Goal: Task Accomplishment & Management: Manage account settings

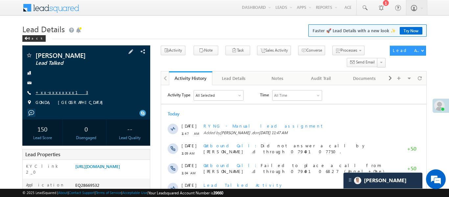
click at [61, 92] on link "+xx-xxxxxxxx13" at bounding box center [61, 92] width 53 height 6
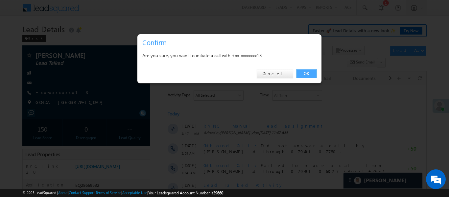
click at [308, 75] on link "OK" at bounding box center [306, 73] width 20 height 9
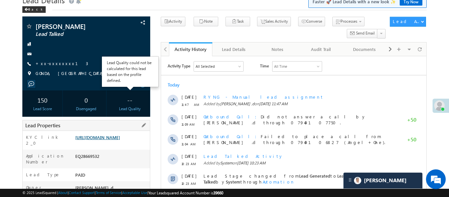
scroll to position [31, 0]
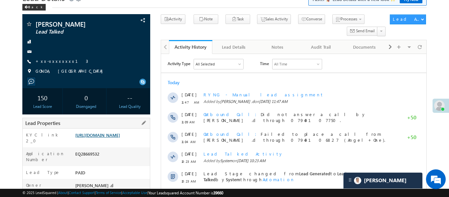
click at [110, 138] on link "https://angelbroking1-pk3em7sa.customui-test.leadsquared.com?leadId=167fc6b8-72…" at bounding box center [97, 135] width 45 height 6
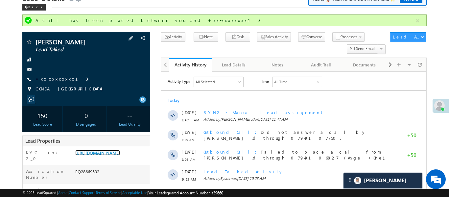
scroll to position [41, 0]
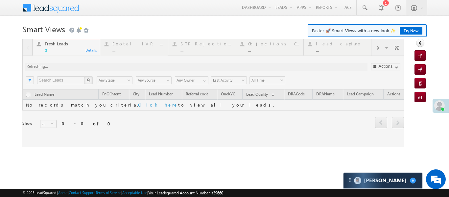
scroll to position [3111, 0]
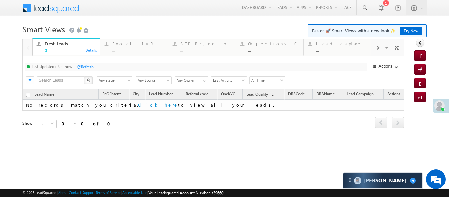
click at [376, 49] on span at bounding box center [378, 47] width 4 height 5
click at [342, 50] on div "..." at bounding box center [341, 50] width 51 height 5
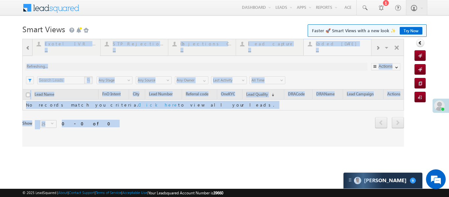
click at [342, 50] on div at bounding box center [213, 93] width 382 height 108
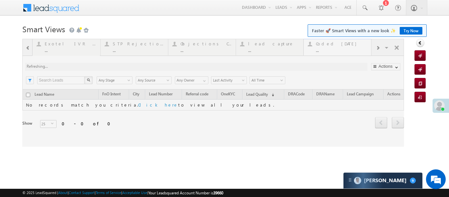
click at [342, 50] on div at bounding box center [213, 93] width 382 height 108
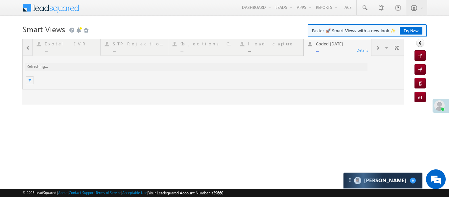
scroll to position [0, 0]
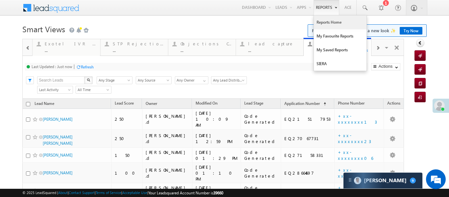
click at [325, 22] on link "Reports Home" at bounding box center [340, 22] width 53 height 14
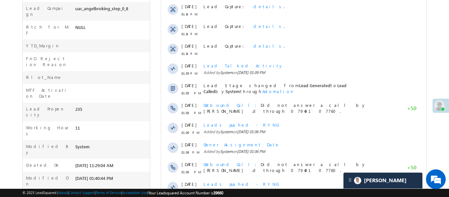
scroll to position [3188, 0]
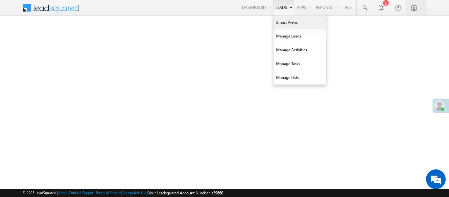
click at [298, 21] on link "Smart Views" at bounding box center [299, 22] width 53 height 14
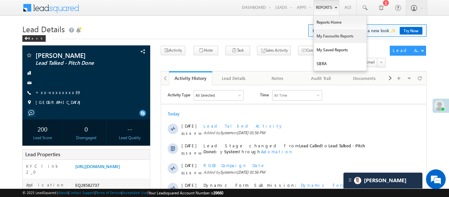
click at [341, 30] on link "My Favourite Reports" at bounding box center [340, 36] width 53 height 14
click at [341, 24] on link "Reports Home" at bounding box center [340, 22] width 53 height 14
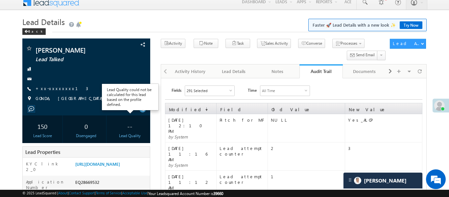
scroll to position [27, 0]
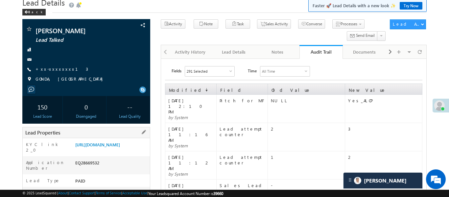
drag, startPoint x: 74, startPoint y: 146, endPoint x: 101, endPoint y: 161, distance: 31.2
click at [104, 151] on div "https://angelbroking1-pk3em7sa.customui-test.leadsquared.com?leadId=167fc6b8-72…" at bounding box center [112, 145] width 76 height 9
copy link "https://angelbroking1-pk3em7sa.customui-test.leadsquared.com?leadId=167fc6b8-72…"
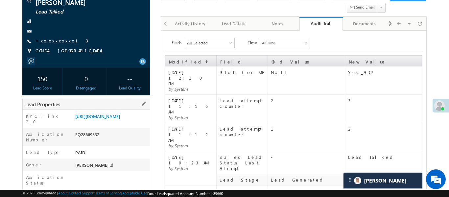
scroll to position [58, 0]
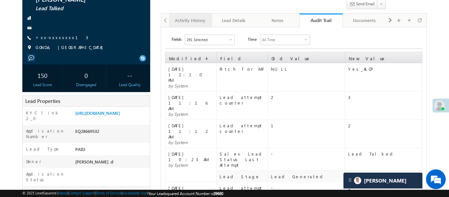
click at [193, 17] on div "Activity History" at bounding box center [190, 20] width 32 height 8
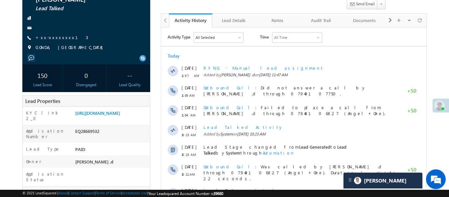
scroll to position [0, 0]
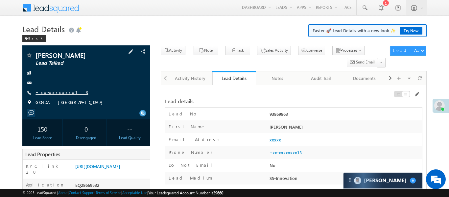
click at [51, 90] on link "+xx-xxxxxxxx13" at bounding box center [61, 92] width 53 height 6
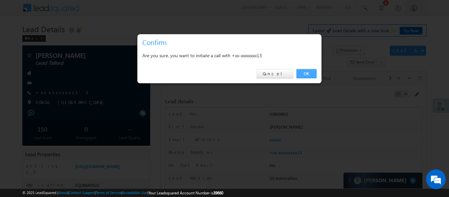
click at [312, 75] on link "OK" at bounding box center [306, 73] width 20 height 9
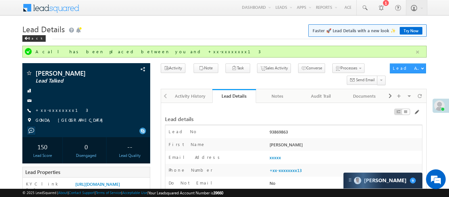
click at [416, 49] on button "button" at bounding box center [417, 52] width 8 height 8
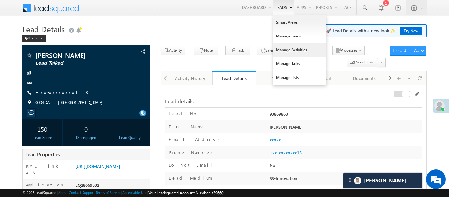
click at [286, 45] on link "Manage Activities" at bounding box center [299, 50] width 53 height 14
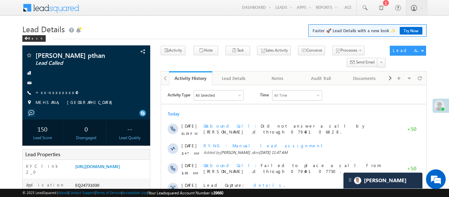
scroll to position [3188, 0]
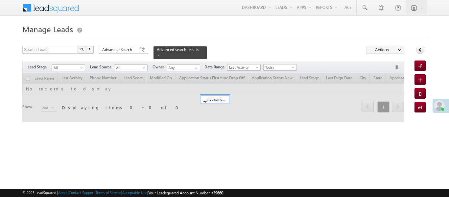
scroll to position [6, 0]
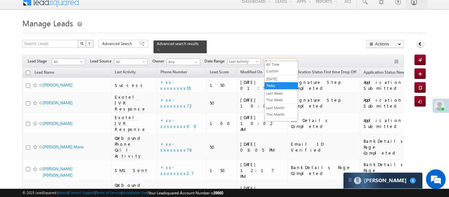
click at [282, 59] on span "Today" at bounding box center [279, 62] width 31 height 6
click at [279, 64] on link "All Time" at bounding box center [281, 64] width 33 height 6
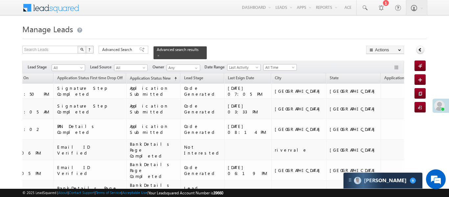
scroll to position [624, 0]
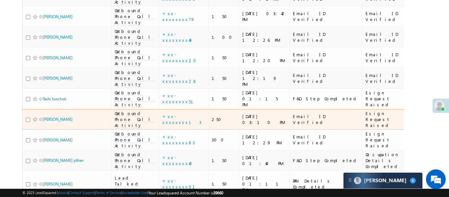
click at [130, 110] on span "Outbound Phone Call Activity" at bounding box center [135, 119] width 40 height 18
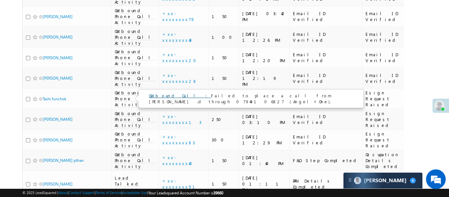
click at [169, 96] on link "Outbound Call :" at bounding box center [180, 96] width 62 height 6
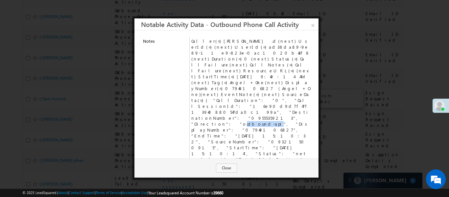
drag, startPoint x: 201, startPoint y: 84, endPoint x: 226, endPoint y: 85, distance: 25.0
click at [226, 85] on td "Caller{=}Aakansha .d{next}UserId{=}{next}UserId{=}ad38da89-9e89-11e9-823e-0ac10…" at bounding box center [251, 109] width 123 height 145
click at [312, 24] on link "×" at bounding box center [313, 24] width 12 height 12
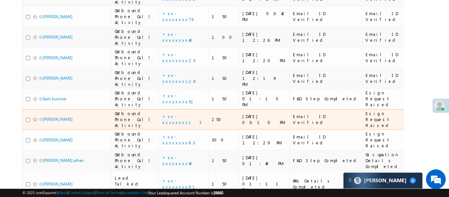
click at [128, 110] on span "Outbound Phone Call Activity" at bounding box center [135, 119] width 40 height 18
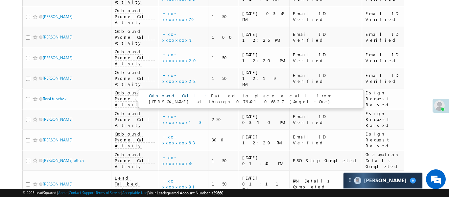
click at [161, 96] on link "Outbound Call :" at bounding box center [180, 96] width 62 height 6
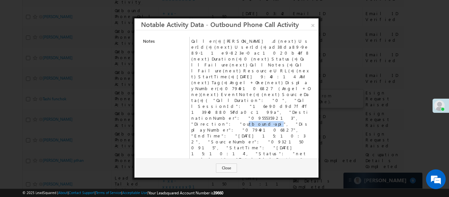
drag, startPoint x: 203, startPoint y: 83, endPoint x: 225, endPoint y: 83, distance: 22.0
click at [225, 83] on td "Caller{=}Aakansha .d{next}UserId{=}{next}UserId{=}ad38da89-9e89-11e9-823e-0ac10…" at bounding box center [251, 109] width 123 height 145
copy td "9555359213"
click at [317, 26] on link "×" at bounding box center [313, 24] width 12 height 12
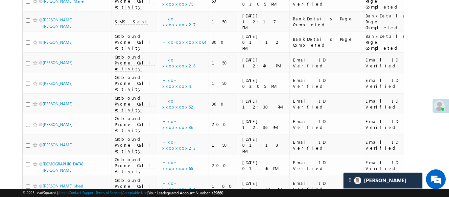
scroll to position [0, 0]
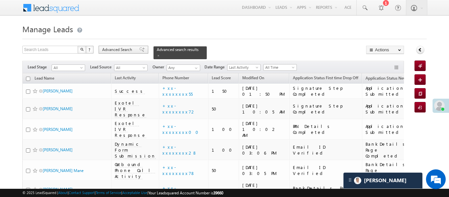
click at [116, 48] on span "Advanced Search" at bounding box center [118, 50] width 32 height 6
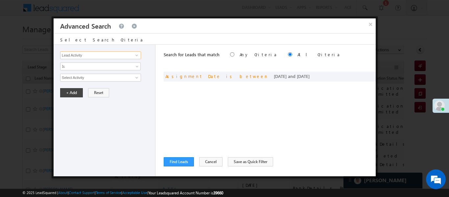
click at [118, 56] on input "Lead Activity" at bounding box center [100, 55] width 81 height 8
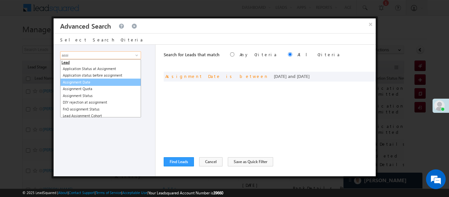
click at [105, 84] on link "Assignment Date" at bounding box center [100, 83] width 81 height 8
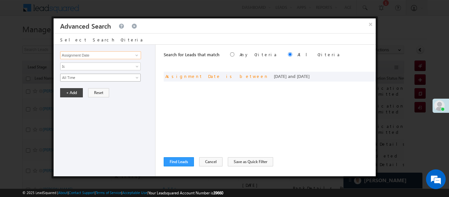
type input "Assignment Date"
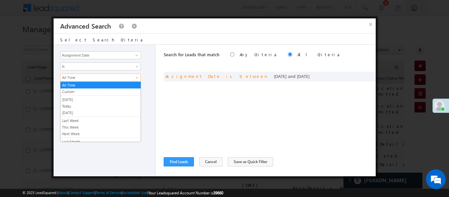
click at [86, 76] on span "All Time" at bounding box center [95, 78] width 71 height 6
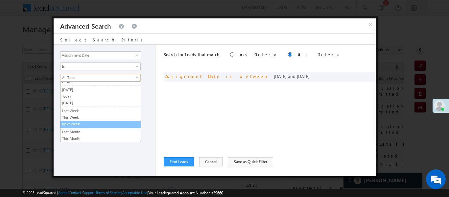
scroll to position [10, 0]
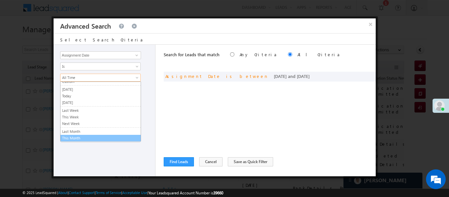
click at [79, 137] on link "This Month" at bounding box center [100, 138] width 80 height 6
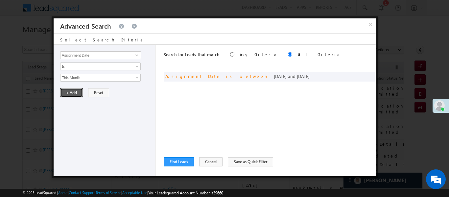
click at [73, 93] on button "+ Add" at bounding box center [71, 92] width 23 height 9
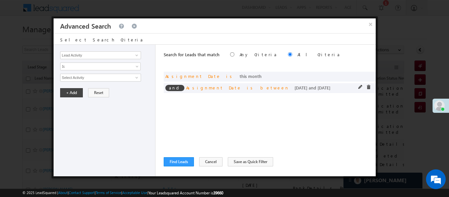
click at [366, 86] on div at bounding box center [366, 88] width 16 height 6
click at [367, 87] on span at bounding box center [368, 87] width 5 height 5
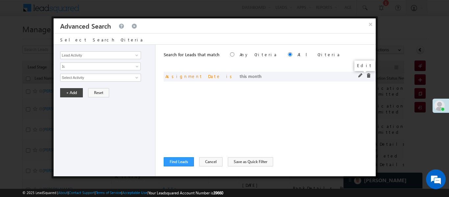
click at [359, 76] on span at bounding box center [360, 75] width 5 height 5
click at [90, 79] on span "This Month" at bounding box center [95, 78] width 71 height 6
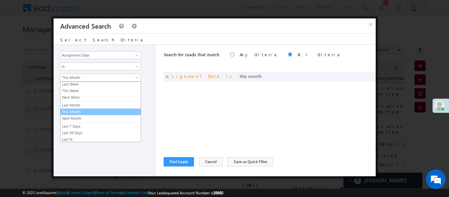
click at [87, 111] on link "This Month" at bounding box center [100, 112] width 80 height 6
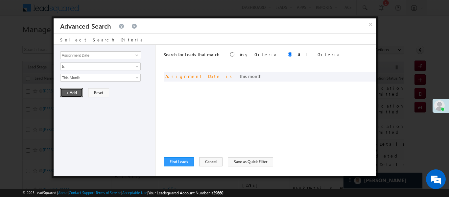
click at [73, 92] on button "+ Add" at bounding box center [71, 92] width 23 height 9
click at [112, 56] on input "Lead Activity" at bounding box center [100, 55] width 81 height 8
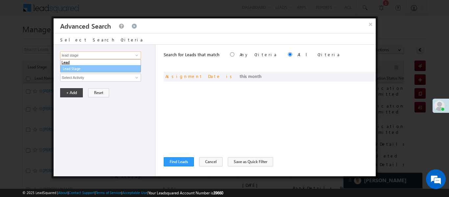
click at [106, 68] on link "Lead Stage" at bounding box center [100, 69] width 81 height 8
type input "Lead Stage"
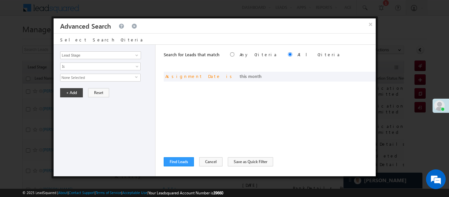
click at [91, 75] on span "None Selected" at bounding box center [97, 77] width 75 height 7
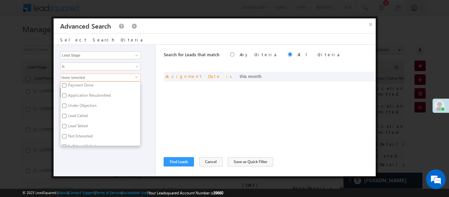
scroll to position [64, 0]
click at [64, 115] on input "Lead Called" at bounding box center [64, 114] width 4 height 4
checkbox input "true"
click at [86, 157] on div "Lead Activity Task Sales Group Prospect Id WA Last Message Timestamp 4th Day Di…" at bounding box center [105, 110] width 102 height 131
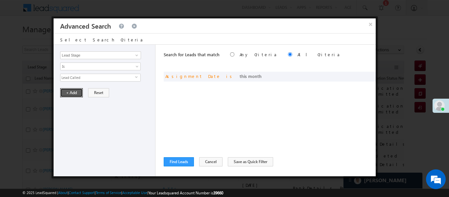
click at [68, 92] on button "+ Add" at bounding box center [71, 92] width 23 height 9
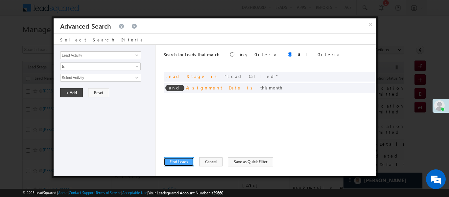
click at [177, 160] on button "Find Leads" at bounding box center [179, 161] width 30 height 9
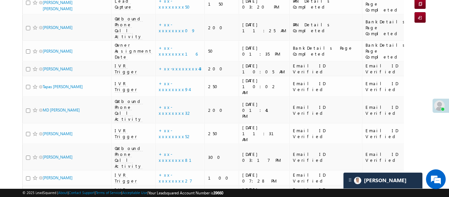
scroll to position [0, 0]
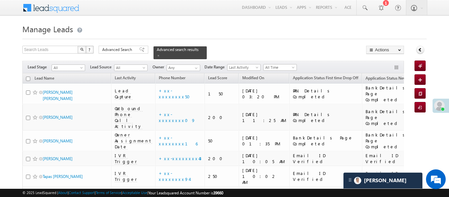
click at [28, 77] on input "checkbox" at bounding box center [28, 79] width 4 height 4
checkbox input "true"
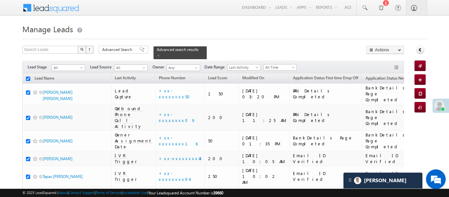
checkbox input "true"
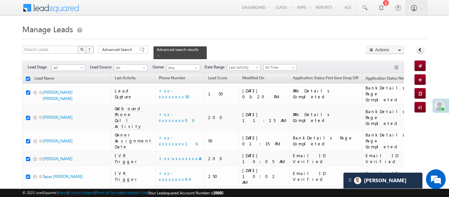
checkbox input "true"
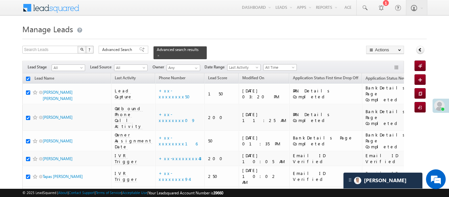
checkbox input "true"
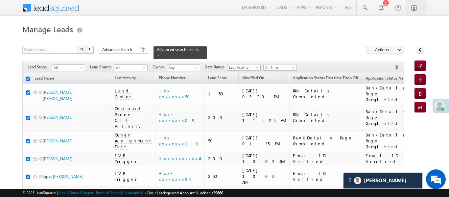
checkbox input "true"
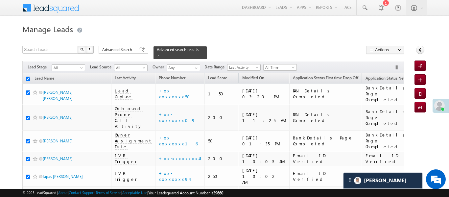
checkbox input "true"
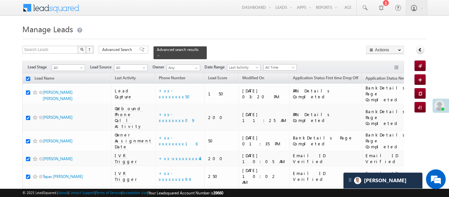
checkbox input "true"
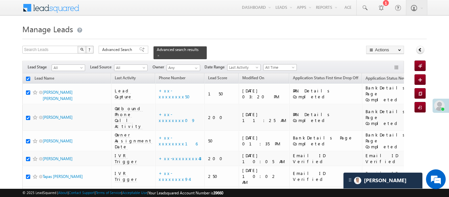
checkbox input "true"
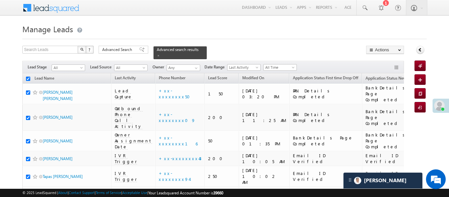
checkbox input "true"
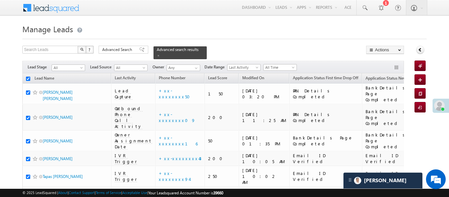
checkbox input "true"
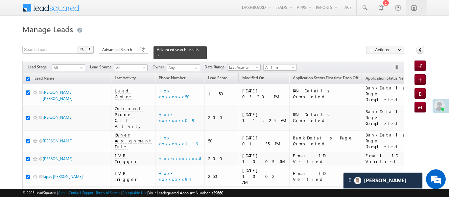
checkbox input "true"
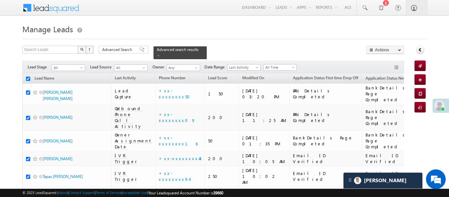
checkbox input "true"
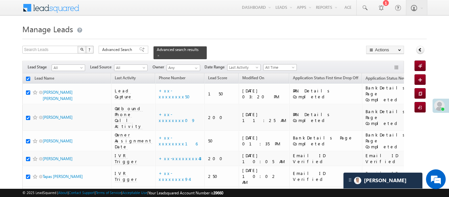
checkbox input "true"
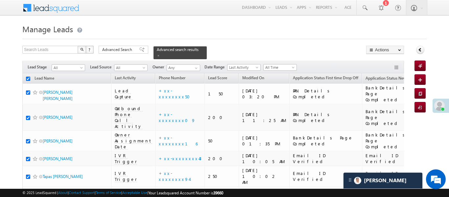
checkbox input "true"
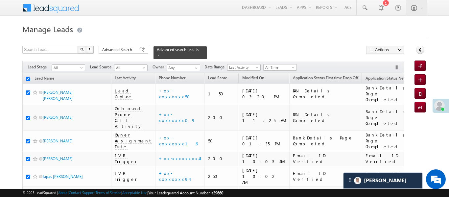
checkbox input "true"
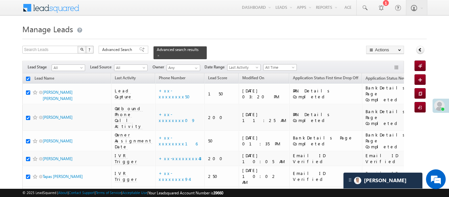
checkbox input "true"
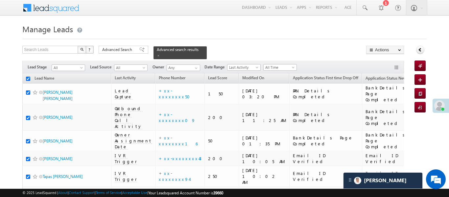
checkbox input "true"
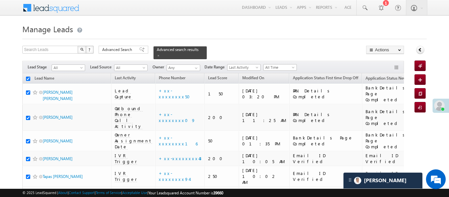
checkbox input "true"
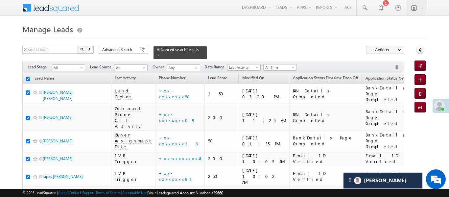
checkbox input "true"
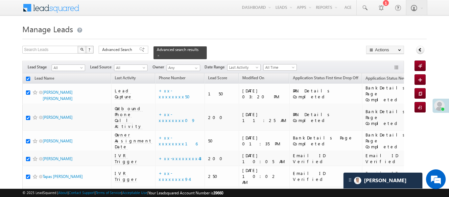
checkbox input "true"
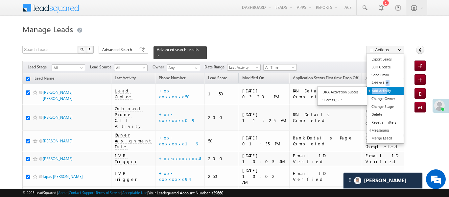
drag, startPoint x: 386, startPoint y: 82, endPoint x: 388, endPoint y: 88, distance: 5.6
click at [388, 88] on ul "Export Leads Bulk Update Send Email Add to List Add Activity DRA Activation Suc…" at bounding box center [385, 99] width 38 height 90
click at [388, 88] on link "Add Activity" at bounding box center [385, 91] width 37 height 8
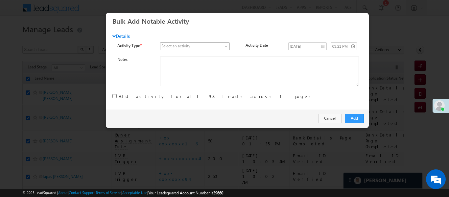
click at [222, 46] on span at bounding box center [191, 46] width 62 height 6
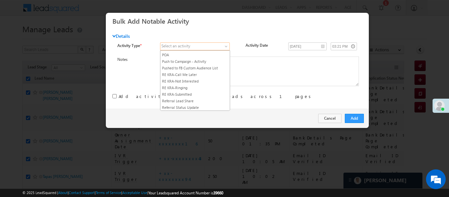
scroll to position [840, 0]
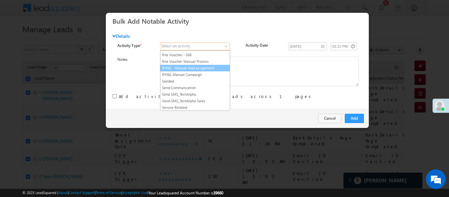
click at [200, 71] on link "RYNG - Manual lead assignment" at bounding box center [194, 68] width 69 height 6
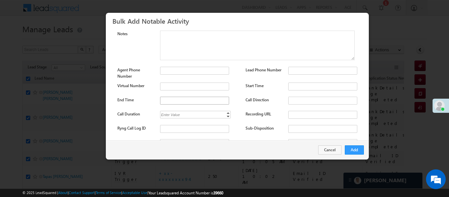
scroll to position [87, 0]
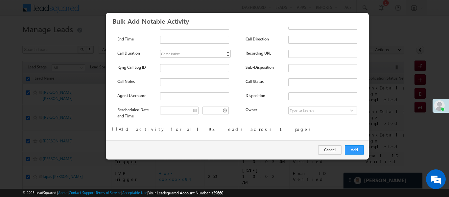
click at [116, 128] on input "checkbox" at bounding box center [114, 129] width 4 height 4
checkbox input "true"
click at [352, 147] on button "Add" at bounding box center [354, 149] width 19 height 9
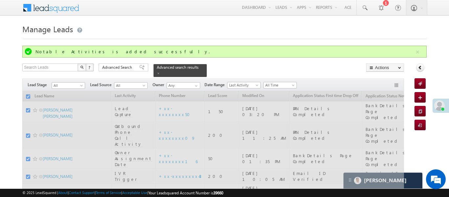
click at [381, 79] on div "Filters Lead Stage All All Lead Source All All Owner Any Any Date Range Go maxd…" at bounding box center [212, 85] width 381 height 12
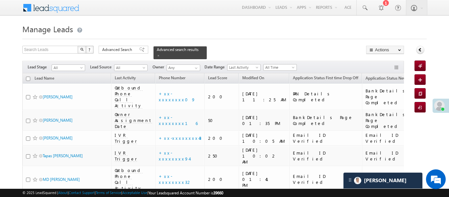
click at [29, 77] on input "checkbox" at bounding box center [28, 79] width 4 height 4
checkbox input "true"
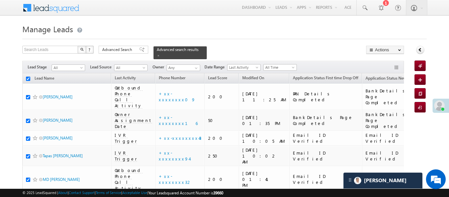
checkbox input "true"
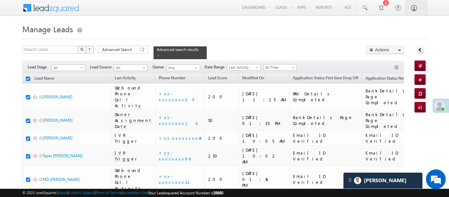
checkbox input "true"
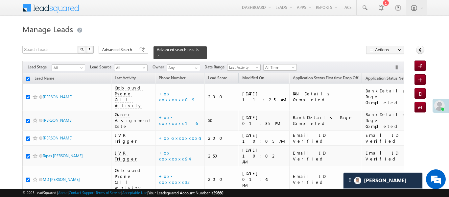
checkbox input "true"
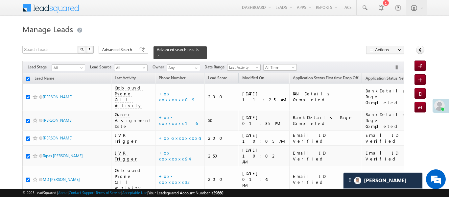
checkbox input "true"
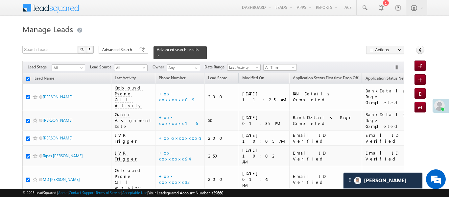
checkbox input "true"
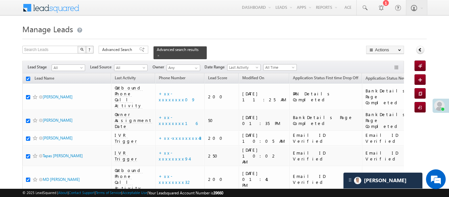
checkbox input "true"
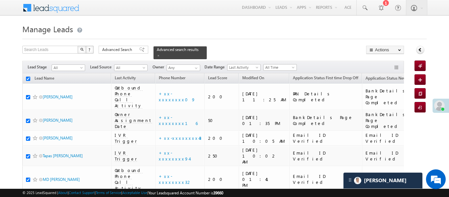
checkbox input "true"
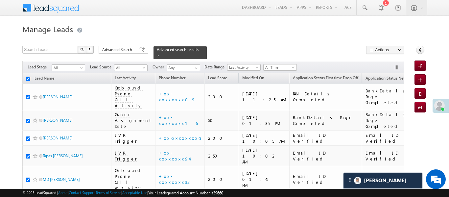
checkbox input "true"
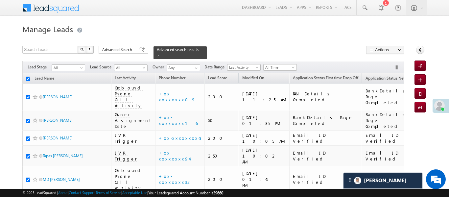
checkbox input "true"
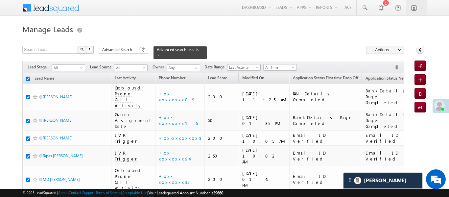
checkbox input "true"
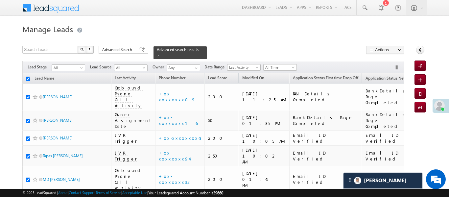
checkbox input "true"
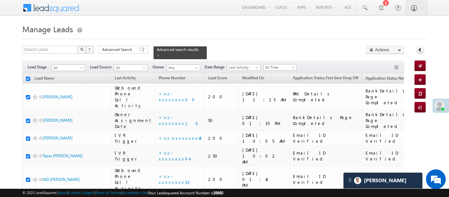
checkbox input "true"
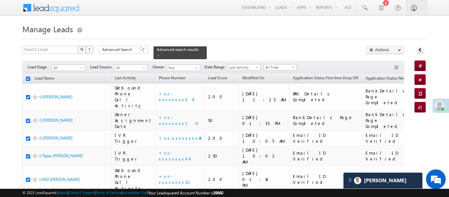
checkbox input "true"
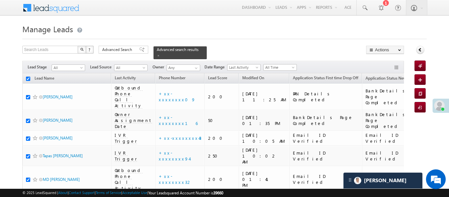
checkbox input "true"
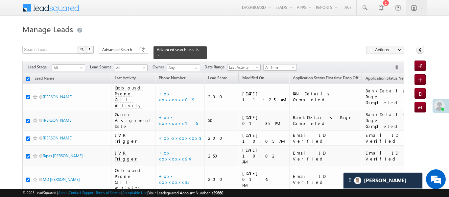
checkbox input "true"
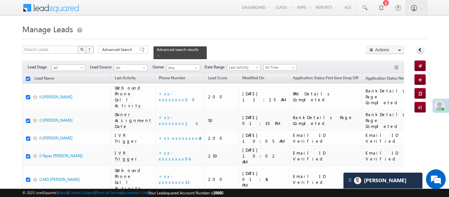
checkbox input "true"
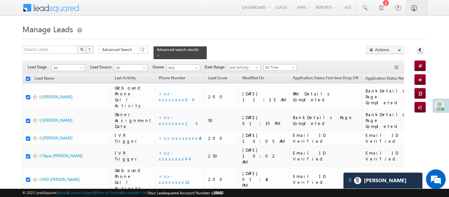
checkbox input "true"
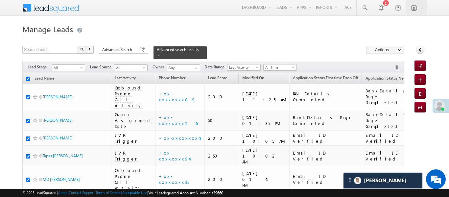
checkbox input "true"
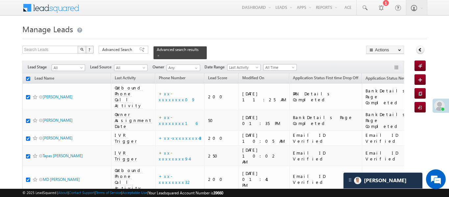
checkbox input "true"
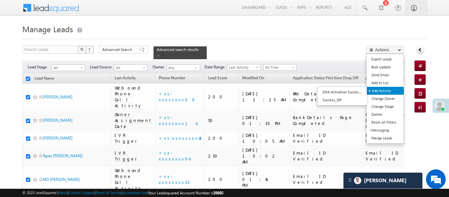
click at [380, 93] on link "Add Activity" at bounding box center [385, 91] width 37 height 8
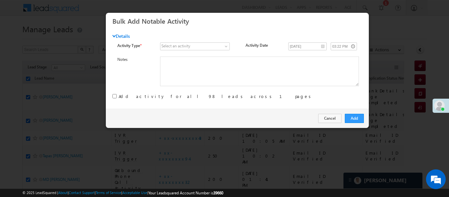
click at [115, 96] on input "checkbox" at bounding box center [114, 96] width 4 height 4
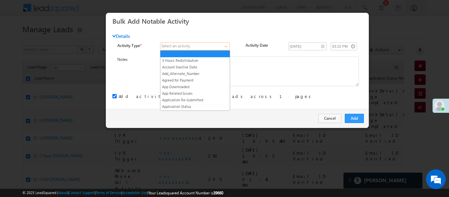
click at [207, 44] on span at bounding box center [191, 46] width 62 height 6
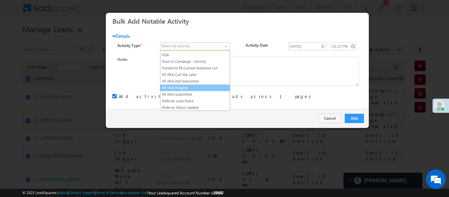
scroll to position [840, 0]
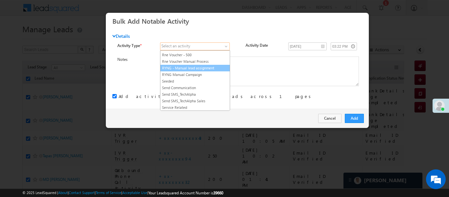
click at [211, 71] on link "RYNG - Manual lead assignment" at bounding box center [194, 68] width 69 height 6
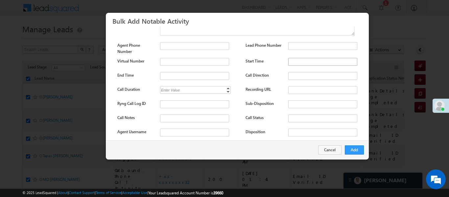
scroll to position [87, 0]
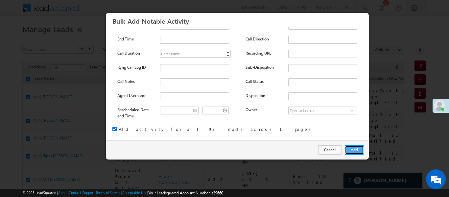
click at [350, 150] on button "Add" at bounding box center [354, 149] width 19 height 9
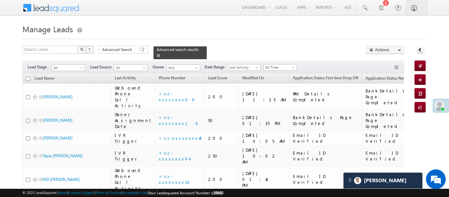
click at [196, 53] on div "Advanced search results" at bounding box center [179, 52] width 53 height 13
click at [160, 54] on span at bounding box center [158, 55] width 3 height 3
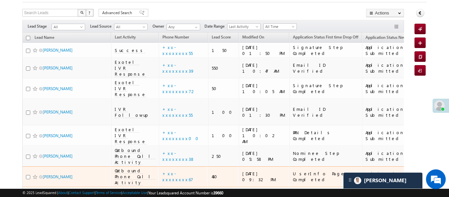
scroll to position [0, 0]
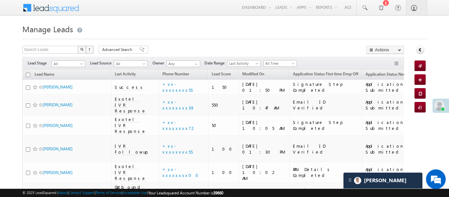
click at [276, 62] on span "All Time" at bounding box center [279, 63] width 31 height 6
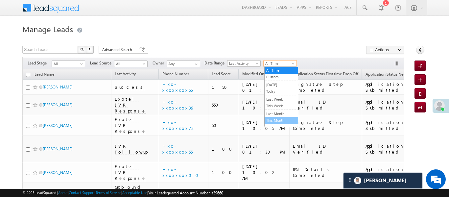
click at [279, 120] on link "This Month" at bounding box center [281, 120] width 33 height 6
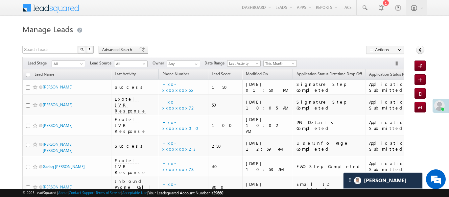
click at [129, 48] on span "Advanced Search" at bounding box center [118, 50] width 32 height 6
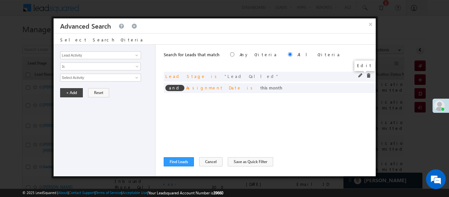
click at [361, 76] on span at bounding box center [360, 75] width 5 height 5
click at [369, 74] on span at bounding box center [368, 75] width 5 height 5
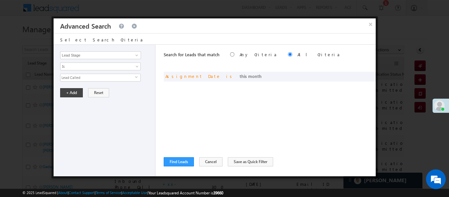
click at [126, 50] on div "Lead Activity Task Sales Group Prospect Id WA Last Message Timestamp 4th Day Di…" at bounding box center [105, 110] width 102 height 131
click at [126, 53] on input "Lead Stage" at bounding box center [100, 55] width 81 height 8
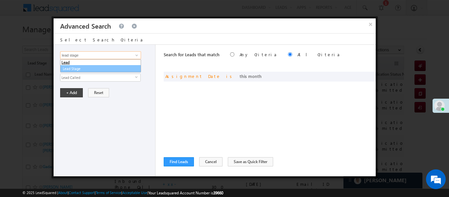
click at [123, 68] on link "Lead Stage" at bounding box center [100, 69] width 81 height 8
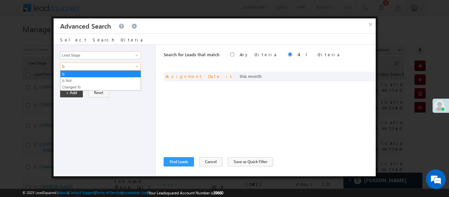
click at [82, 65] on span "Is" at bounding box center [95, 66] width 71 height 6
click at [75, 82] on link "Is Not" at bounding box center [100, 81] width 80 height 6
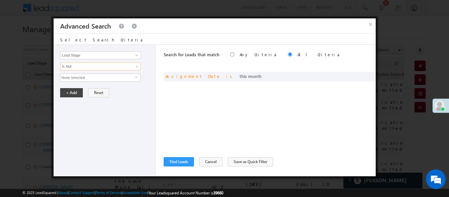
click at [75, 78] on span "None Selected" at bounding box center [97, 77] width 75 height 7
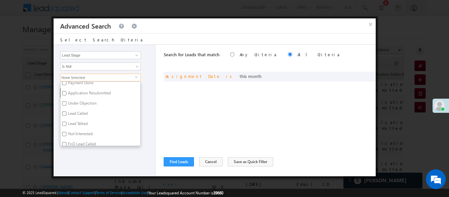
scroll to position [161, 0]
click at [64, 119] on input "Code Generated" at bounding box center [64, 119] width 4 height 4
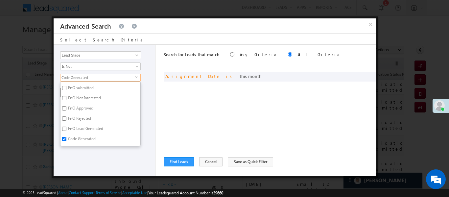
click at [98, 151] on div "Lead Activity Task Sales Group Prospect Id WA Last Message Timestamp 4th Day Di…" at bounding box center [105, 110] width 102 height 131
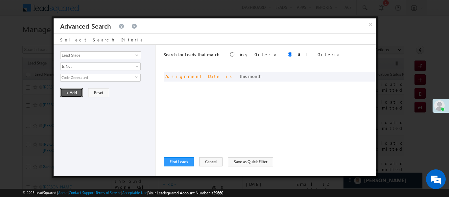
click at [67, 92] on button "+ Add" at bounding box center [71, 92] width 23 height 9
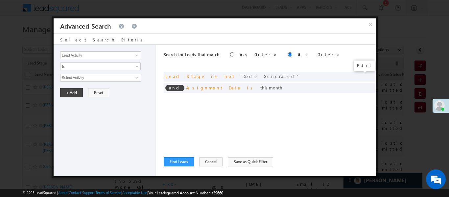
click at [0, 0] on span at bounding box center [0, 0] width 0 height 0
click at [122, 79] on span "None Selected" at bounding box center [97, 77] width 75 height 7
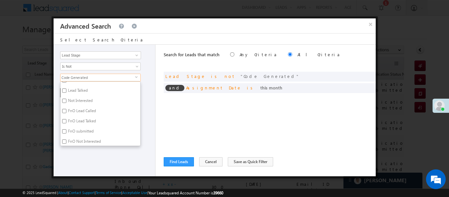
scroll to position [99, 0]
click at [63, 100] on input "Not Interested" at bounding box center [64, 100] width 4 height 4
click at [80, 159] on div "Lead Activity Task Sales Group Prospect Id WA Last Message Timestamp 4th Day Di…" at bounding box center [105, 110] width 102 height 131
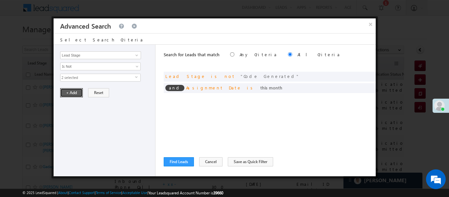
click at [68, 93] on button "+ Add" at bounding box center [71, 92] width 23 height 9
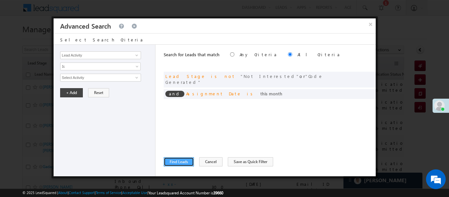
click at [188, 158] on button "Find Leads" at bounding box center [179, 161] width 30 height 9
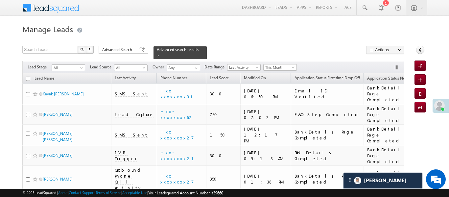
click at [282, 65] on span "This Month" at bounding box center [279, 67] width 31 height 6
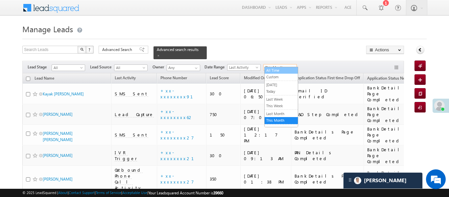
click at [278, 70] on link "All Time" at bounding box center [281, 70] width 33 height 6
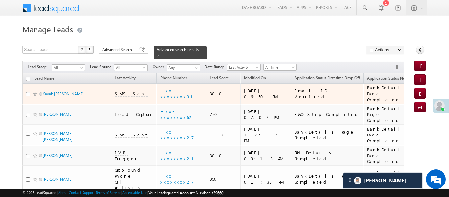
scroll to position [56, 0]
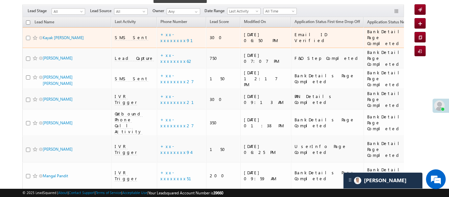
click at [27, 36] on input "checkbox" at bounding box center [28, 38] width 4 height 4
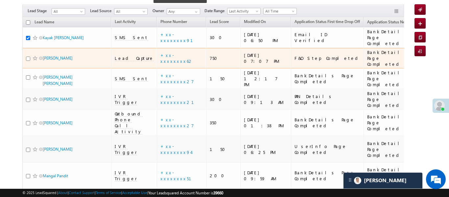
click at [29, 57] on input "checkbox" at bounding box center [28, 59] width 4 height 4
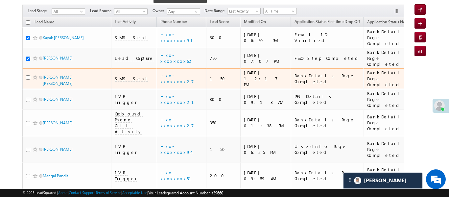
click at [30, 75] on input "checkbox" at bounding box center [28, 77] width 4 height 4
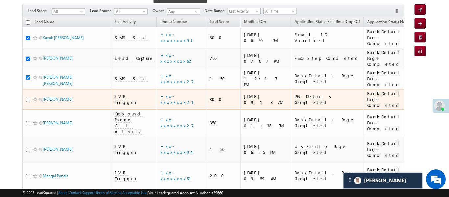
click at [28, 98] on input "checkbox" at bounding box center [28, 100] width 4 height 4
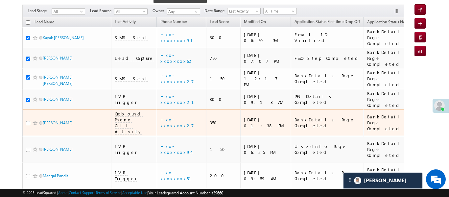
click at [28, 121] on input "checkbox" at bounding box center [28, 123] width 4 height 4
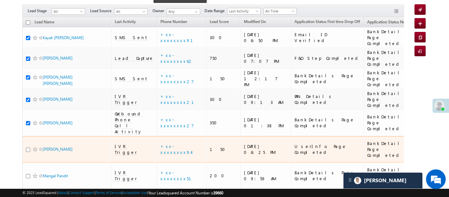
drag, startPoint x: 29, startPoint y: 119, endPoint x: 26, endPoint y: 125, distance: 7.2
click at [29, 136] on td "Prabir Kumar Das" at bounding box center [66, 149] width 89 height 27
click at [27, 146] on div at bounding box center [36, 149] width 20 height 7
click at [30, 148] on input "checkbox" at bounding box center [28, 150] width 4 height 4
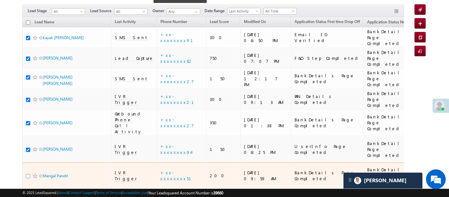
click at [29, 174] on input "checkbox" at bounding box center [28, 176] width 4 height 4
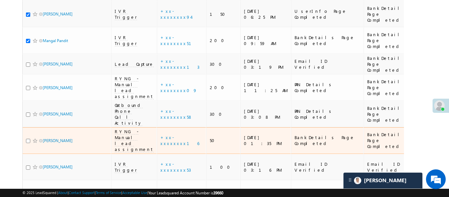
scroll to position [192, 0]
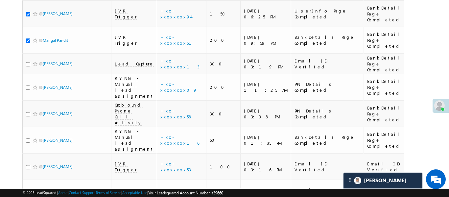
click at [29, 138] on input "checkbox" at bounding box center [28, 140] width 4 height 4
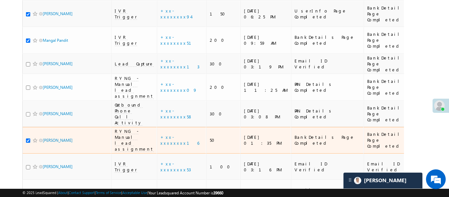
click at [26, 112] on input "checkbox" at bounding box center [28, 114] width 4 height 4
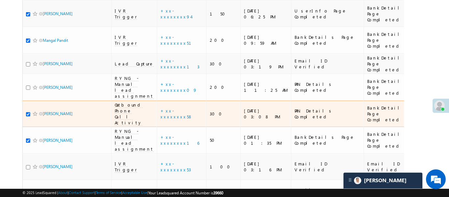
click at [28, 112] on input "checkbox" at bounding box center [28, 114] width 4 height 4
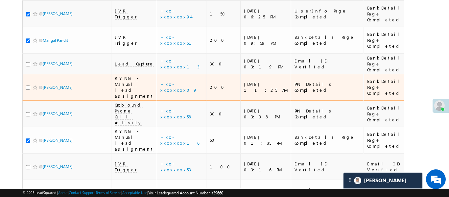
click at [29, 85] on input "checkbox" at bounding box center [28, 87] width 4 height 4
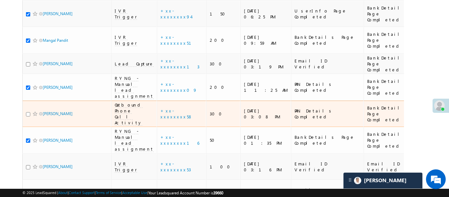
click at [28, 112] on input "checkbox" at bounding box center [28, 114] width 4 height 4
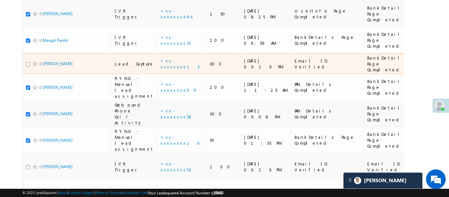
click at [27, 62] on input "checkbox" at bounding box center [28, 64] width 4 height 4
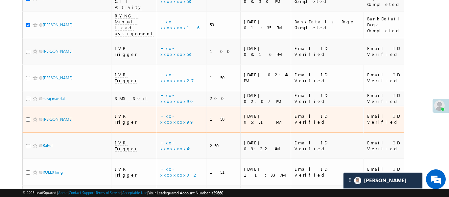
scroll to position [312, 0]
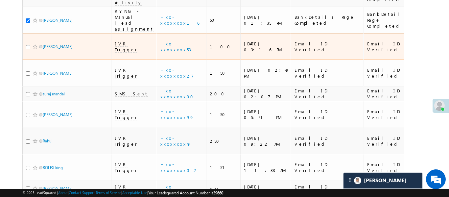
click at [29, 45] on input "checkbox" at bounding box center [28, 47] width 4 height 4
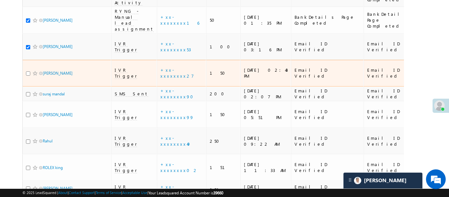
click at [29, 71] on input "checkbox" at bounding box center [28, 73] width 4 height 4
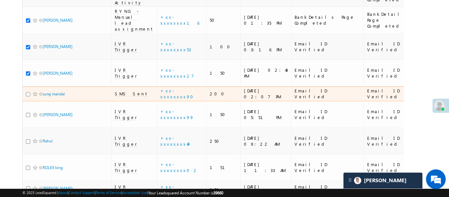
click at [28, 92] on input "checkbox" at bounding box center [28, 94] width 4 height 4
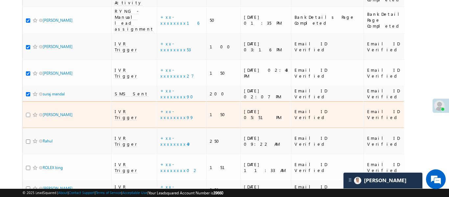
click at [29, 113] on input "checkbox" at bounding box center [28, 115] width 4 height 4
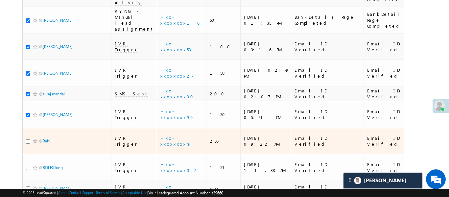
click at [28, 139] on input "checkbox" at bounding box center [28, 141] width 4 height 4
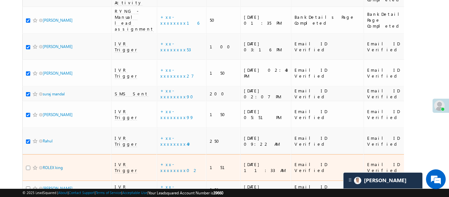
click at [29, 166] on input "checkbox" at bounding box center [28, 168] width 4 height 4
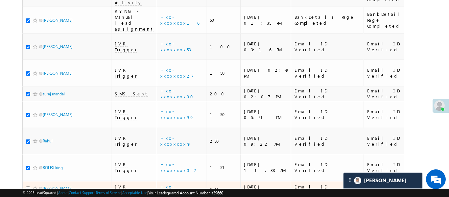
click at [28, 186] on input "checkbox" at bounding box center [28, 188] width 4 height 4
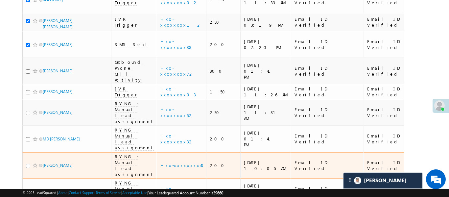
scroll to position [486, 0]
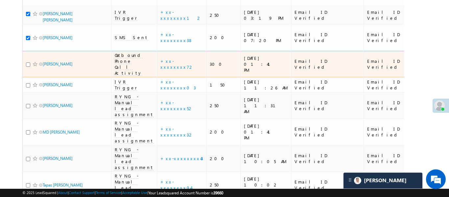
click at [26, 51] on td "[PERSON_NAME]" at bounding box center [66, 64] width 89 height 27
click at [26, 62] on input "checkbox" at bounding box center [28, 64] width 4 height 4
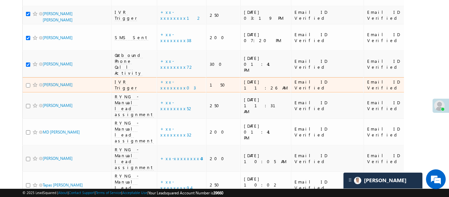
click at [29, 83] on input "checkbox" at bounding box center [28, 85] width 4 height 4
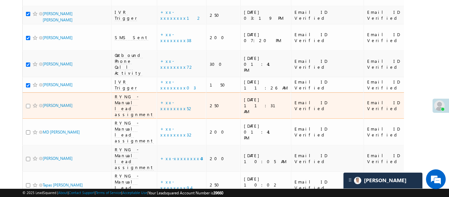
click at [29, 104] on input "checkbox" at bounding box center [28, 106] width 4 height 4
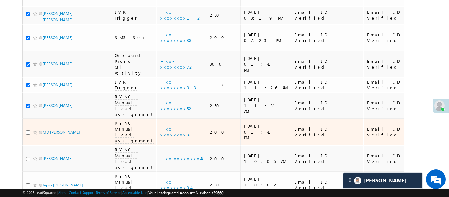
click at [28, 130] on input "checkbox" at bounding box center [28, 132] width 4 height 4
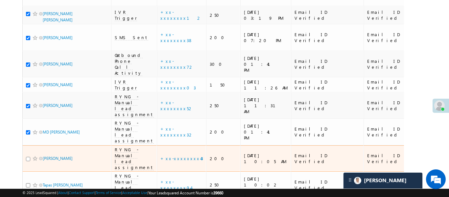
click at [28, 157] on input "checkbox" at bounding box center [28, 159] width 4 height 4
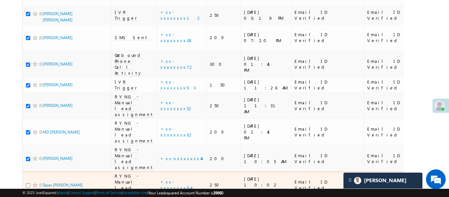
click at [30, 182] on div at bounding box center [36, 185] width 20 height 7
drag, startPoint x: 29, startPoint y: 136, endPoint x: 27, endPoint y: 149, distance: 13.3
click at [29, 183] on input "checkbox" at bounding box center [28, 185] width 4 height 4
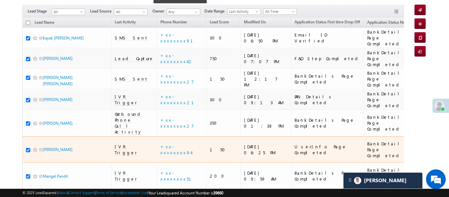
scroll to position [0, 0]
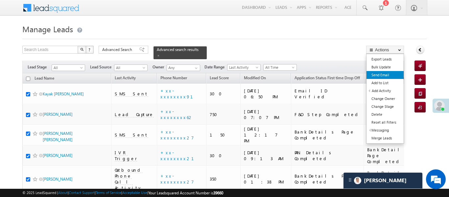
click at [386, 74] on link "Send Email" at bounding box center [384, 75] width 37 height 8
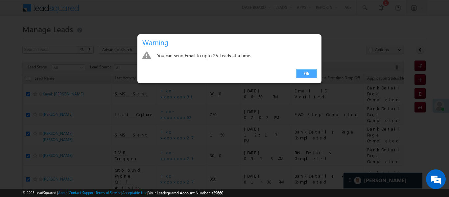
click at [305, 72] on link "Ok" at bounding box center [306, 73] width 20 height 9
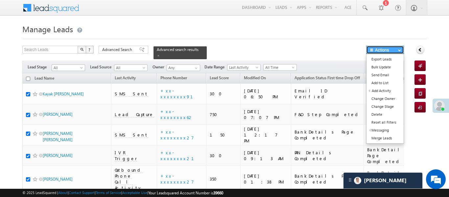
click at [390, 52] on button "Actions" at bounding box center [385, 50] width 38 height 8
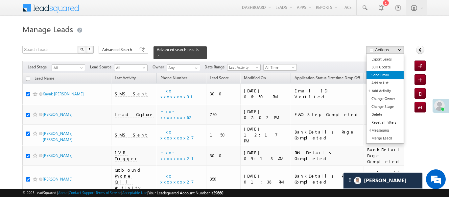
click at [383, 77] on link "Send Email" at bounding box center [384, 75] width 37 height 8
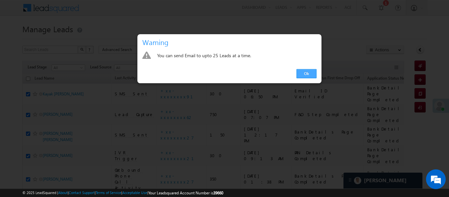
click at [304, 70] on link "Ok" at bounding box center [306, 73] width 20 height 9
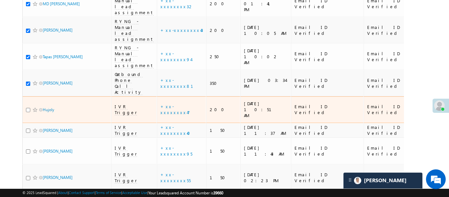
scroll to position [608, 0]
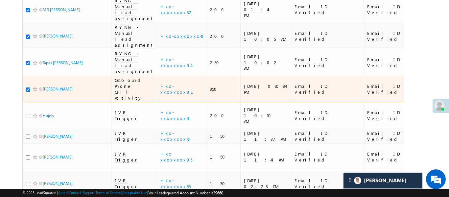
click at [28, 87] on input "checkbox" at bounding box center [28, 89] width 4 height 4
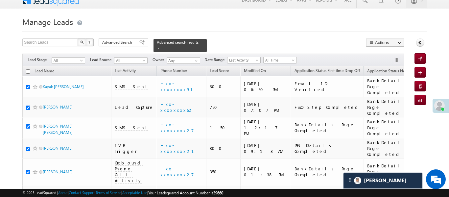
scroll to position [0, 0]
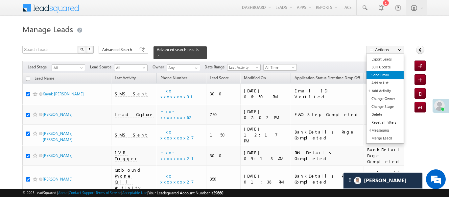
click at [385, 77] on link "Send Email" at bounding box center [384, 75] width 37 height 8
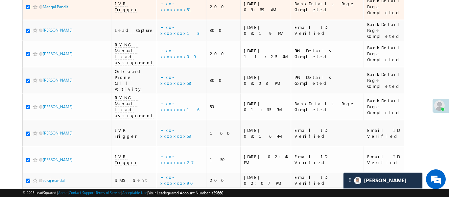
scroll to position [239, 0]
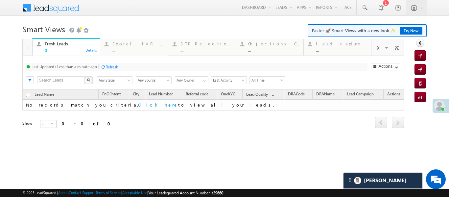
click at [378, 45] on div at bounding box center [377, 47] width 12 height 15
click at [315, 46] on div "Coded Today ... Details" at bounding box center [337, 46] width 66 height 13
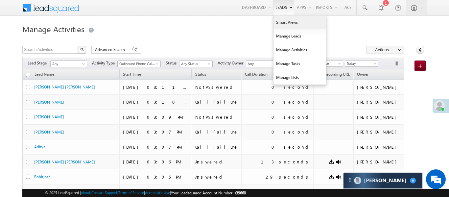
click at [275, 23] on link "Smart Views" at bounding box center [299, 22] width 53 height 14
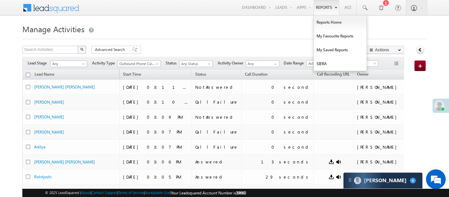
drag, startPoint x: 275, startPoint y: 23, endPoint x: 319, endPoint y: 1, distance: 49.7
click at [0, 0] on link "Smart Views" at bounding box center [0, 0] width 0 height 0
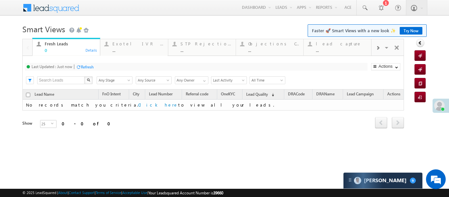
click at [377, 48] on span at bounding box center [378, 47] width 4 height 5
click at [272, 48] on div "..." at bounding box center [273, 50] width 51 height 5
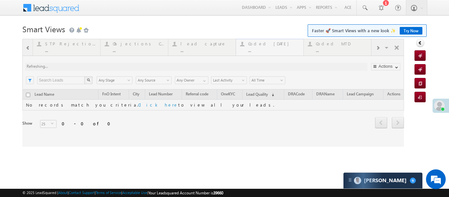
click at [272, 47] on div at bounding box center [213, 93] width 382 height 108
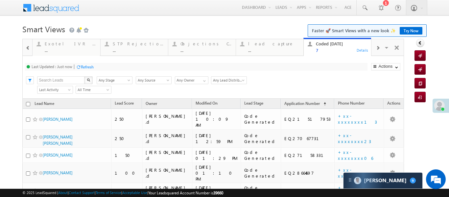
click at [26, 48] on span at bounding box center [28, 47] width 5 height 5
click at [26, 48] on div at bounding box center [28, 47] width 10 height 16
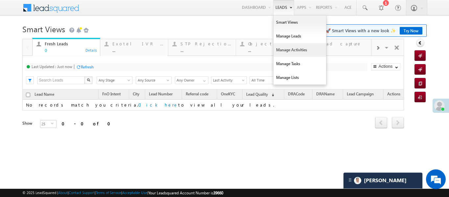
click at [286, 47] on link "Manage Activities" at bounding box center [299, 50] width 53 height 14
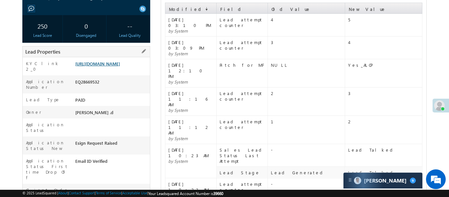
click at [115, 63] on link "[URL][DOMAIN_NAME]" at bounding box center [97, 64] width 45 height 6
click at [120, 66] on link "[URL][DOMAIN_NAME]" at bounding box center [97, 64] width 45 height 6
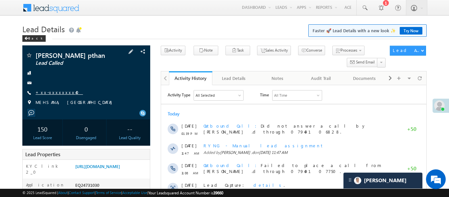
click at [57, 91] on link "+xx-xxxxxxxx40" at bounding box center [58, 92] width 47 height 6
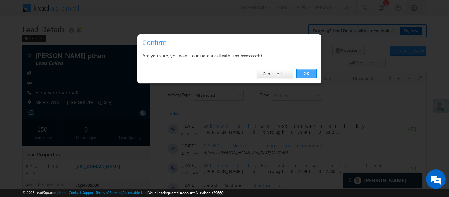
click at [303, 74] on link "OK" at bounding box center [306, 73] width 20 height 9
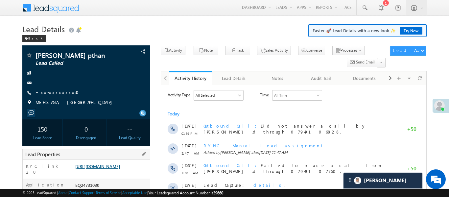
click at [103, 168] on link "https://angelbroking1-pk3em7sa.customui-test.leadsquared.com?leadId=33853664-a7…" at bounding box center [97, 166] width 45 height 6
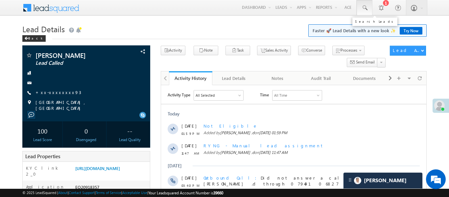
click at [367, 8] on link at bounding box center [365, 7] width 16 height 15
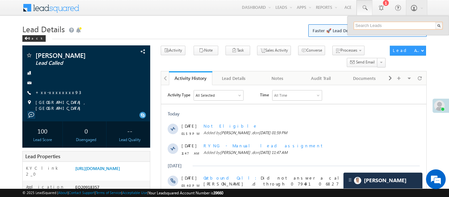
paste input "EQ28556419"
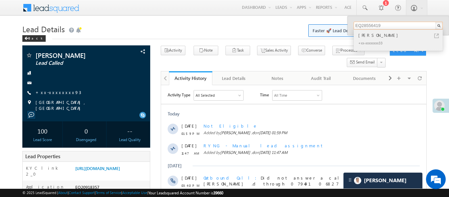
type input "EQ28556419"
click at [368, 36] on div "[PERSON_NAME]" at bounding box center [401, 35] width 88 height 7
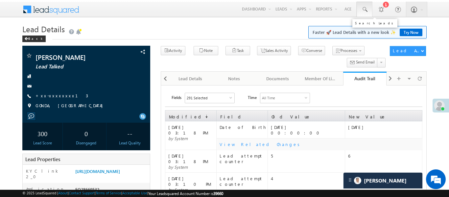
click at [363, 9] on span at bounding box center [364, 9] width 7 height 7
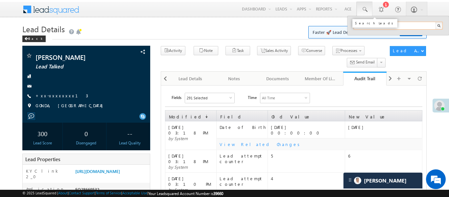
paste input "EQ28342327"
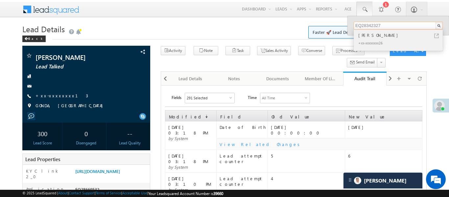
type input "EQ28342327"
click at [377, 34] on div "[PERSON_NAME]" at bounding box center [401, 35] width 88 height 7
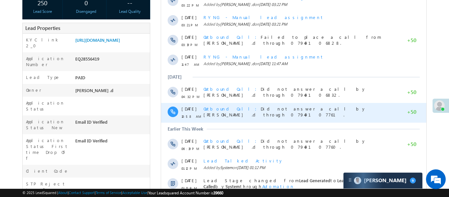
scroll to position [163, 0]
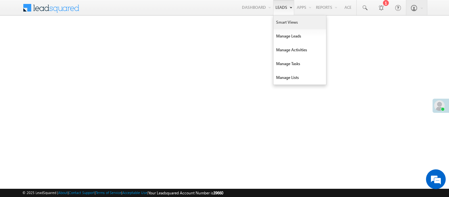
click at [281, 20] on link "Smart Views" at bounding box center [299, 22] width 53 height 14
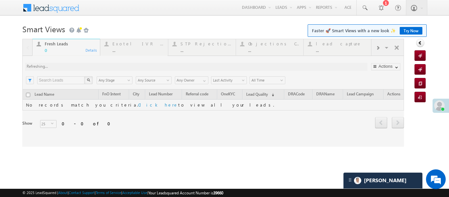
click at [201, 8] on div "Menu Aakansha .d Aakan sha.D @ange lbrok ing.c om Angel Broki Settings" at bounding box center [224, 8] width 404 height 16
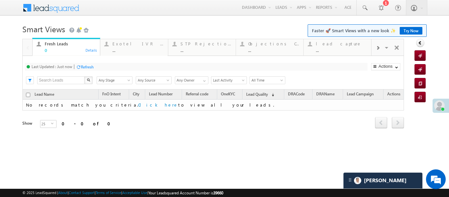
click at [378, 46] on span at bounding box center [378, 47] width 4 height 5
click at [340, 45] on div "Coded Today" at bounding box center [341, 43] width 51 height 5
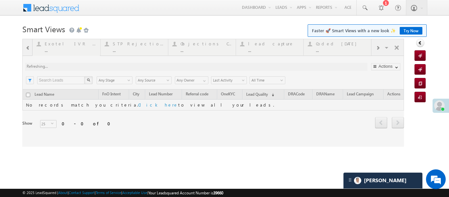
click at [340, 45] on div at bounding box center [213, 93] width 382 height 108
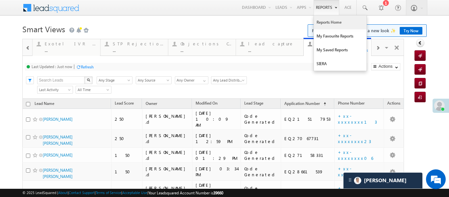
click at [326, 19] on link "Reports Home" at bounding box center [340, 22] width 53 height 14
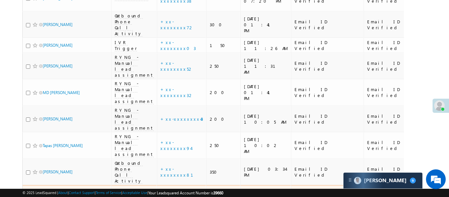
scroll to position [528, 0]
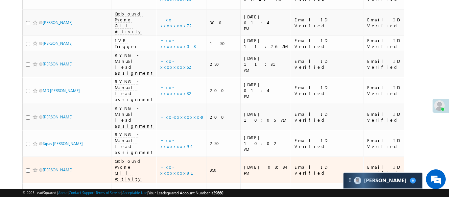
click at [28, 168] on input "checkbox" at bounding box center [28, 170] width 4 height 4
checkbox input "true"
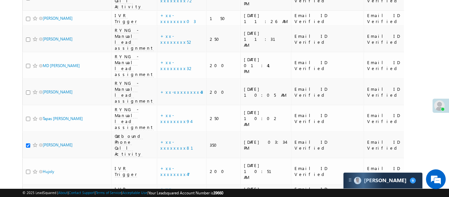
scroll to position [565, 0]
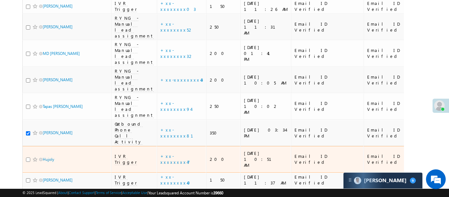
click at [29, 157] on input "checkbox" at bounding box center [28, 159] width 4 height 4
checkbox input "true"
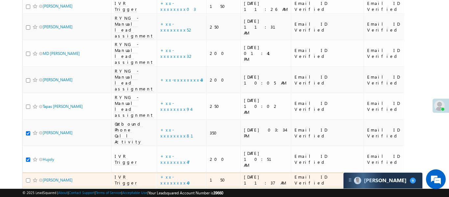
click at [27, 178] on input "checkbox" at bounding box center [28, 180] width 4 height 4
checkbox input "true"
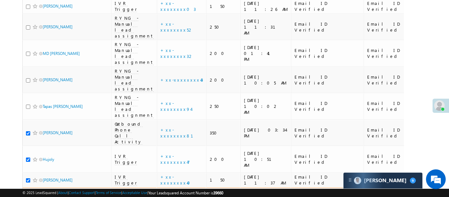
checkbox input "true"
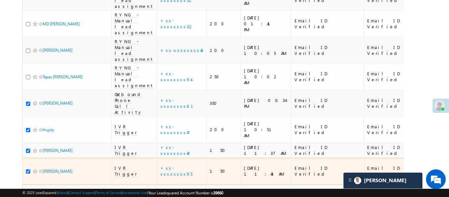
scroll to position [598, 0]
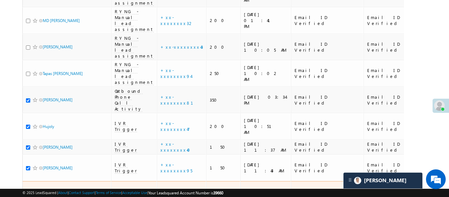
click at [29, 193] on input "checkbox" at bounding box center [28, 195] width 4 height 4
checkbox input "true"
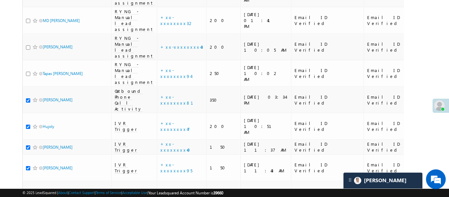
checkbox input "true"
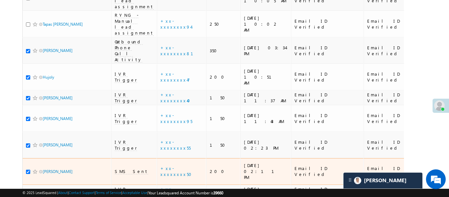
scroll to position [654, 0]
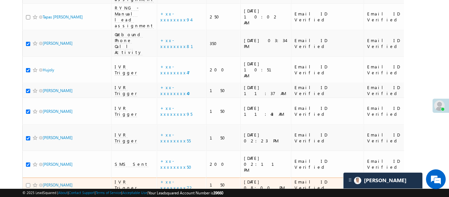
click at [28, 183] on input "checkbox" at bounding box center [28, 185] width 4 height 4
checkbox input "true"
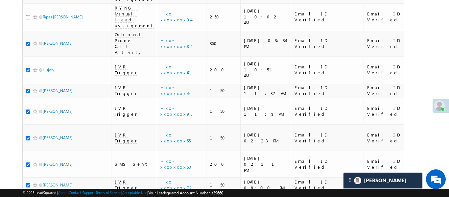
checkbox input "true"
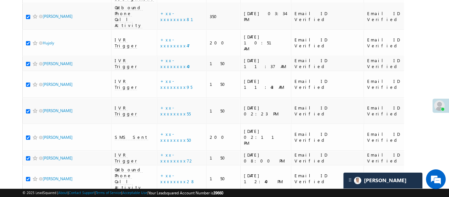
checkbox input "true"
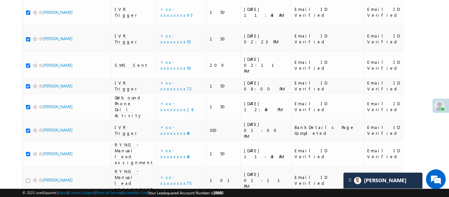
scroll to position [754, 0]
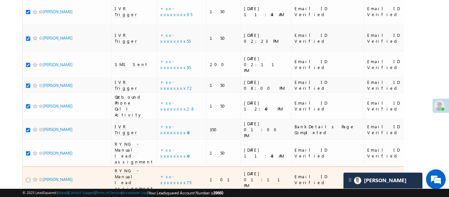
click at [27, 178] on input "checkbox" at bounding box center [28, 180] width 4 height 4
checkbox input "true"
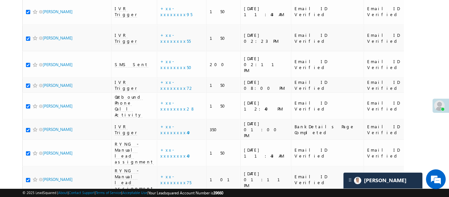
checkbox input "true"
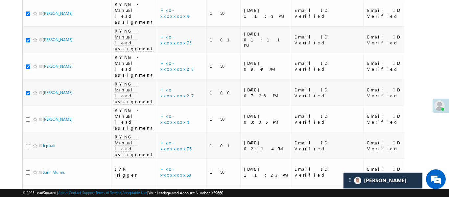
scroll to position [913, 0]
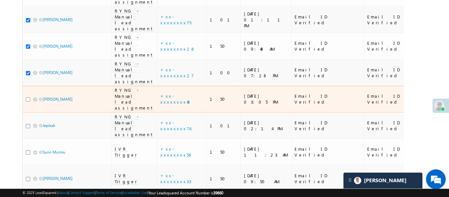
click at [28, 97] on input "checkbox" at bounding box center [28, 99] width 4 height 4
checkbox input "true"
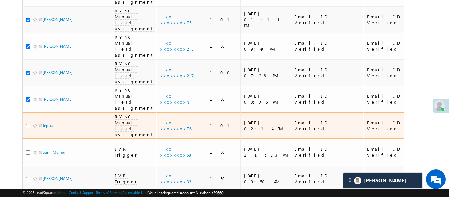
click at [28, 124] on input "checkbox" at bounding box center [28, 126] width 4 height 4
checkbox input "true"
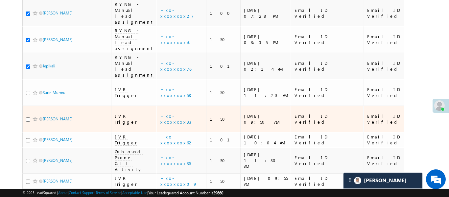
scroll to position [977, 0]
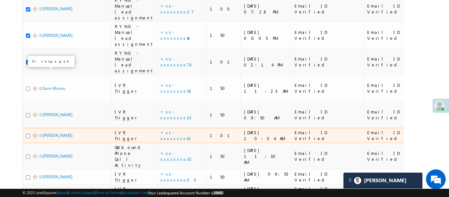
click at [27, 86] on input "checkbox" at bounding box center [28, 88] width 4 height 4
checkbox input "true"
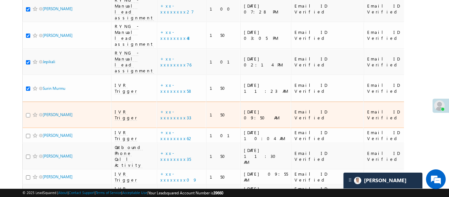
click at [29, 113] on input "checkbox" at bounding box center [28, 115] width 4 height 4
checkbox input "true"
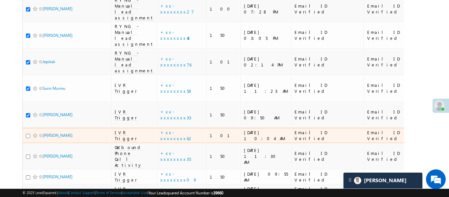
click at [28, 132] on div at bounding box center [36, 135] width 20 height 7
click at [27, 134] on input "checkbox" at bounding box center [28, 136] width 4 height 4
checkbox input "true"
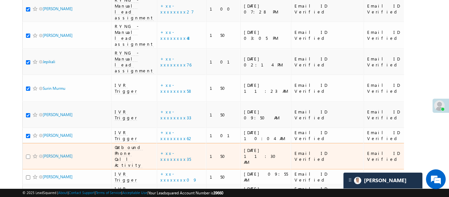
click at [28, 154] on input "checkbox" at bounding box center [28, 156] width 4 height 4
checkbox input "true"
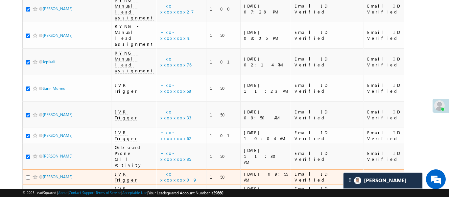
click at [30, 175] on input "checkbox" at bounding box center [28, 177] width 4 height 4
checkbox input "true"
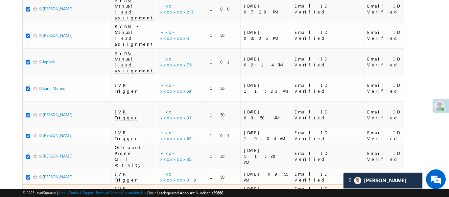
click at [28, 190] on input "checkbox" at bounding box center [28, 192] width 4 height 4
checkbox input "true"
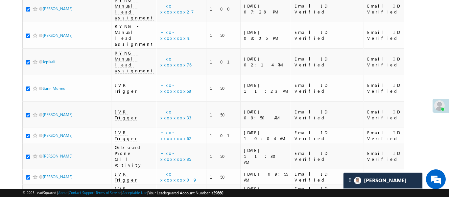
checkbox input "true"
drag, startPoint x: 28, startPoint y: 170, endPoint x: 51, endPoint y: 129, distance: 47.5
checkbox input "true"
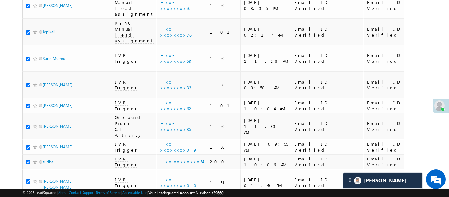
scroll to position [1027, 0]
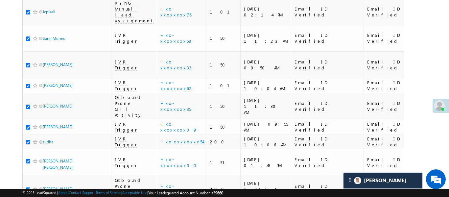
checkbox input "true"
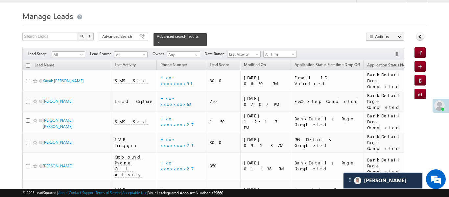
scroll to position [0, 0]
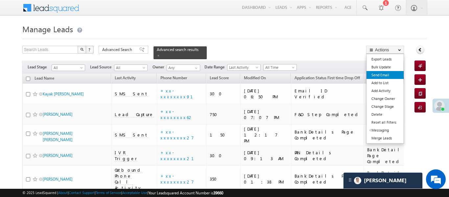
click at [384, 75] on link "Send Email" at bounding box center [384, 75] width 37 height 8
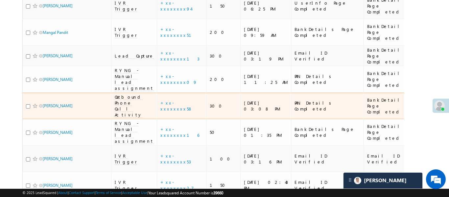
scroll to position [203, 0]
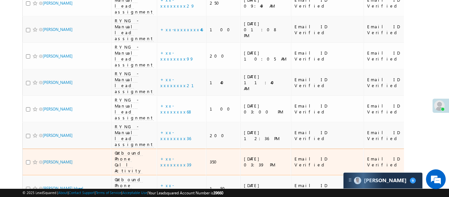
scroll to position [1295, 0]
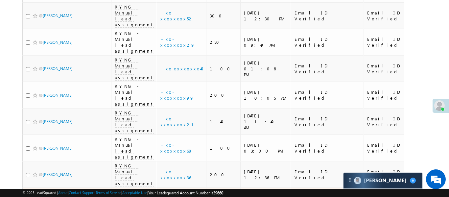
checkbox input "true"
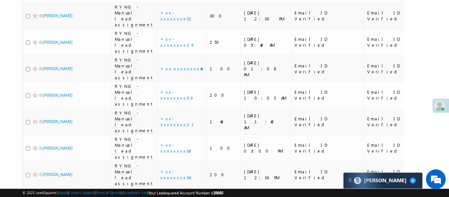
checkbox input "true"
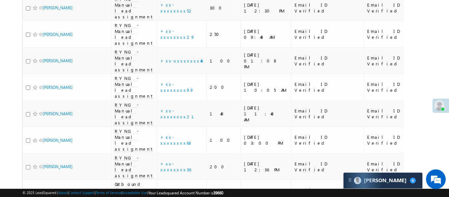
scroll to position [1322, 0]
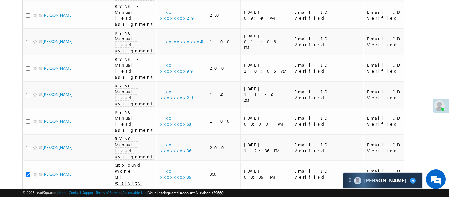
checkbox input "true"
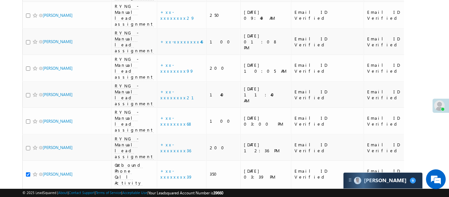
scroll to position [1335, 0]
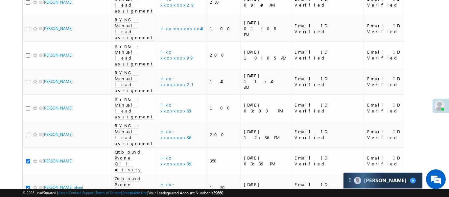
checkbox input "true"
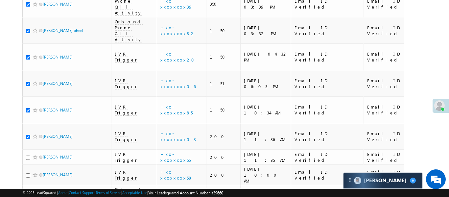
scroll to position [1507, 0]
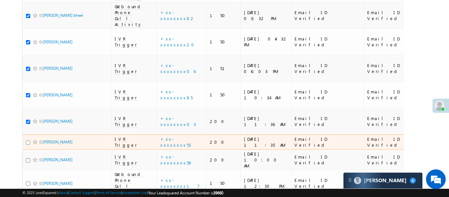
click at [28, 140] on input "checkbox" at bounding box center [28, 142] width 4 height 4
checkbox input "true"
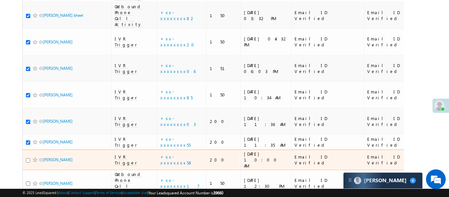
drag, startPoint x: 28, startPoint y: 36, endPoint x: 29, endPoint y: 48, distance: 11.2
click at [28, 158] on input "checkbox" at bounding box center [28, 160] width 4 height 4
checkbox input "true"
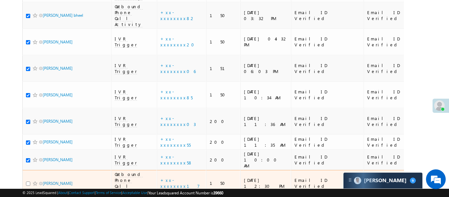
click at [28, 181] on input "checkbox" at bounding box center [28, 183] width 4 height 4
checkbox input "true"
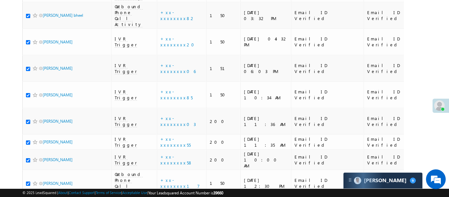
checkbox input "true"
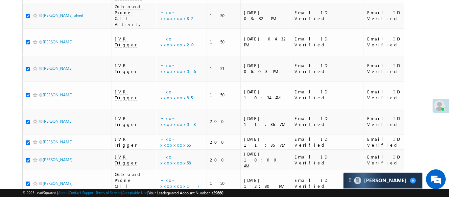
checkbox input "true"
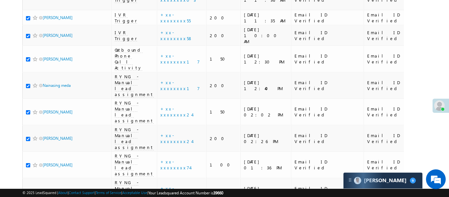
scroll to position [1633, 0]
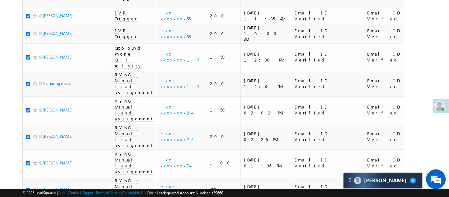
checkbox input "true"
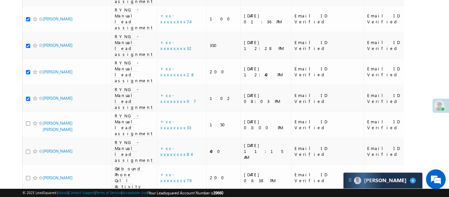
scroll to position [1793, 0]
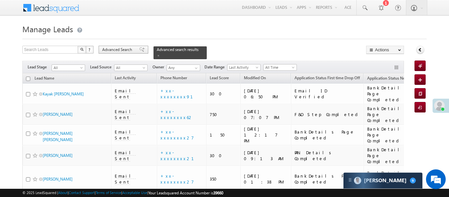
click at [122, 47] on span "Advanced Search" at bounding box center [118, 50] width 32 height 6
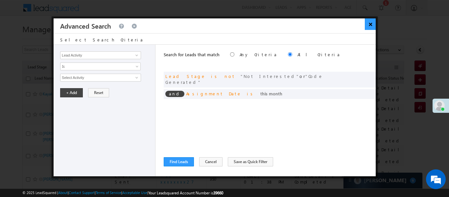
click at [372, 23] on button "×" at bounding box center [370, 24] width 11 height 12
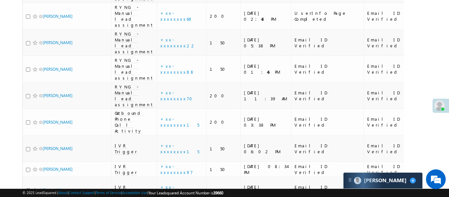
scroll to position [4350, 0]
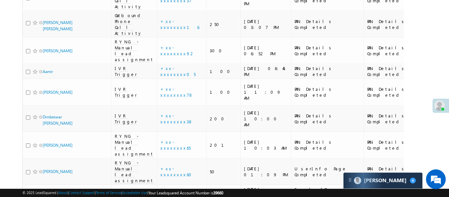
scroll to position [4292, 0]
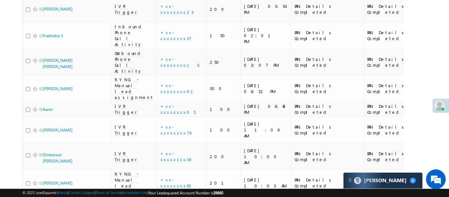
checkbox input "true"
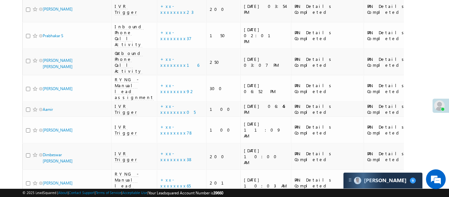
checkbox input "true"
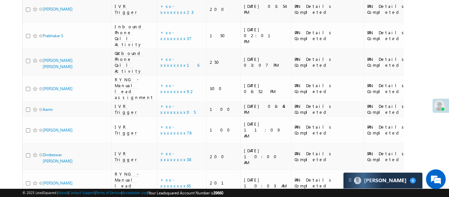
checkbox input "true"
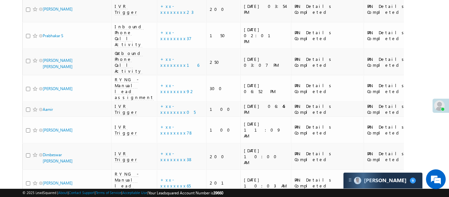
checkbox input "true"
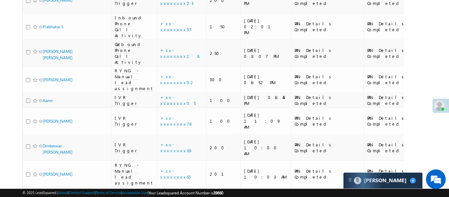
scroll to position [4345, 0]
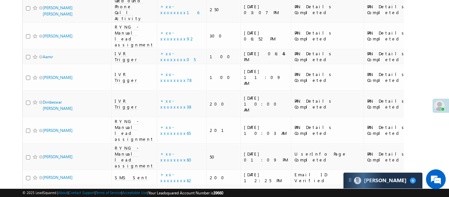
checkbox input "true"
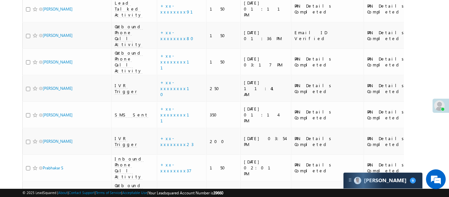
scroll to position [4158, 0]
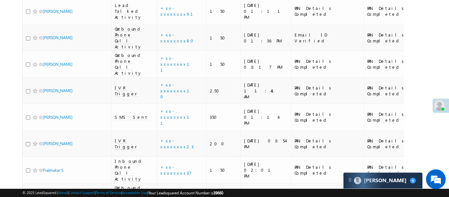
checkbox input "true"
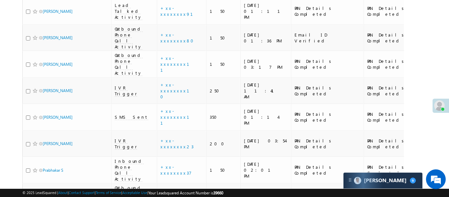
checkbox input "true"
drag, startPoint x: 28, startPoint y: 101, endPoint x: 29, endPoint y: 106, distance: 4.3
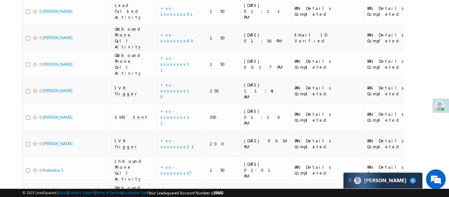
checkbox input "true"
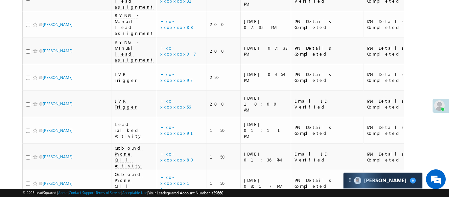
scroll to position [4029, 0]
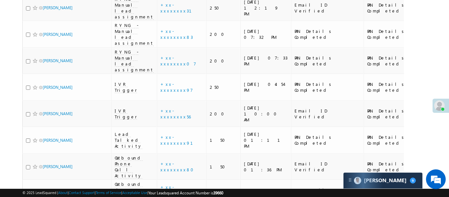
checkbox input "true"
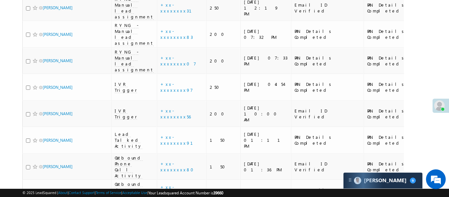
checkbox input "true"
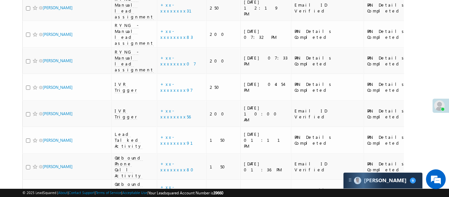
checkbox input "true"
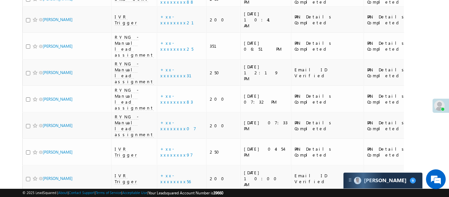
scroll to position [3918, 0]
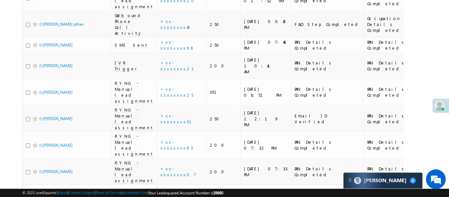
checkbox input "true"
drag, startPoint x: 30, startPoint y: 77, endPoint x: 28, endPoint y: 84, distance: 7.7
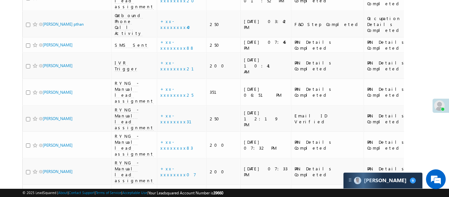
checkbox input "true"
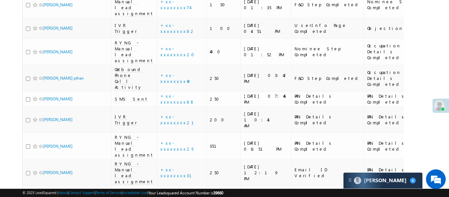
checkbox input "true"
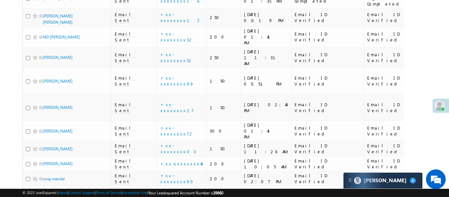
scroll to position [0, 0]
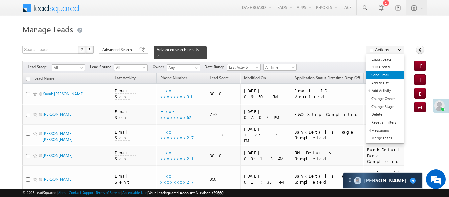
click at [386, 74] on link "Send Email" at bounding box center [384, 75] width 37 height 8
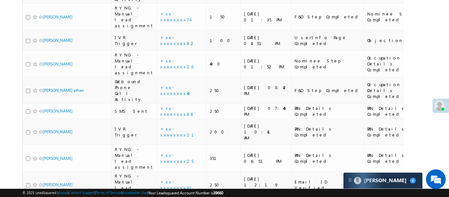
scroll to position [3799, 0]
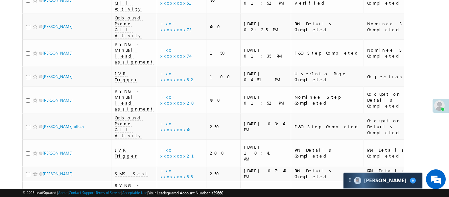
scroll to position [3810, 0]
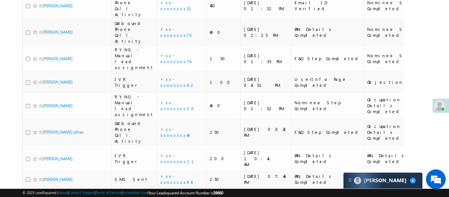
checkbox input "true"
drag, startPoint x: 30, startPoint y: 55, endPoint x: 26, endPoint y: 56, distance: 4.2
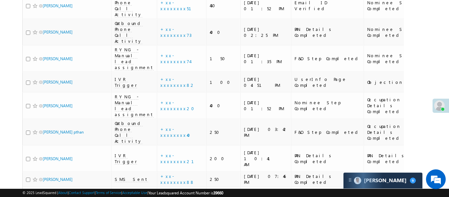
checkbox input "true"
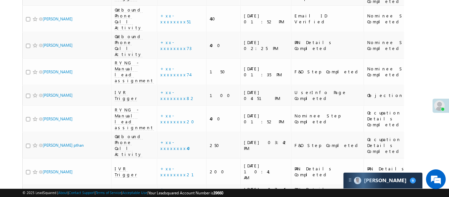
scroll to position [3791, 0]
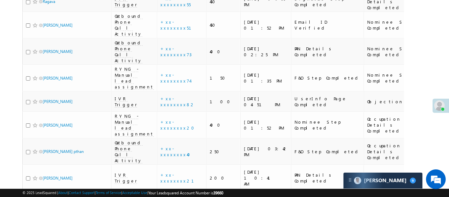
checkbox input "true"
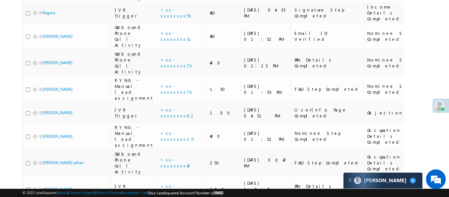
checkbox input "true"
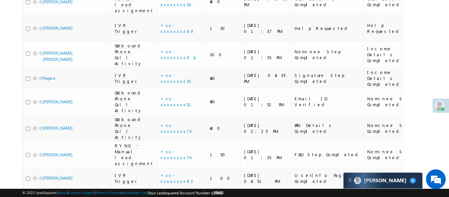
scroll to position [3632, 0]
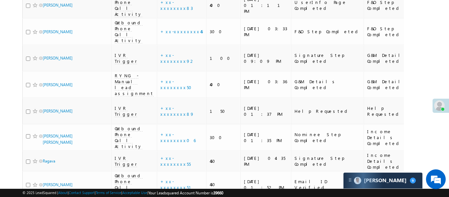
checkbox input "true"
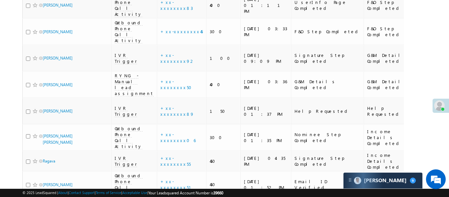
checkbox input "true"
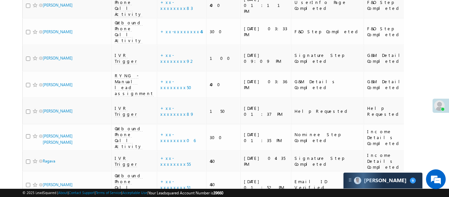
checkbox input "true"
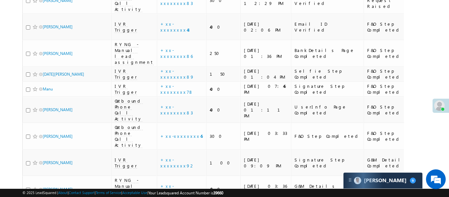
scroll to position [3527, 0]
checkbox input "true"
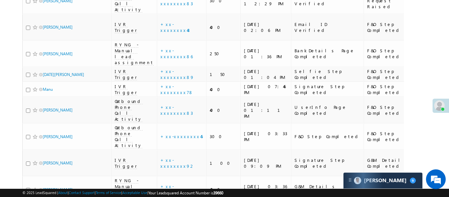
checkbox input "true"
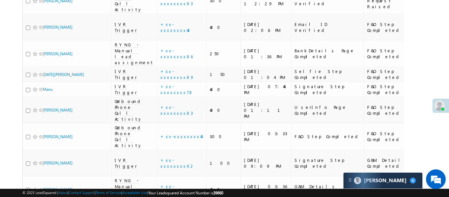
checkbox input "true"
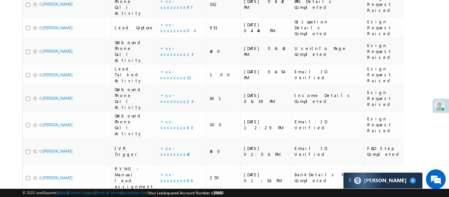
scroll to position [3402, 0]
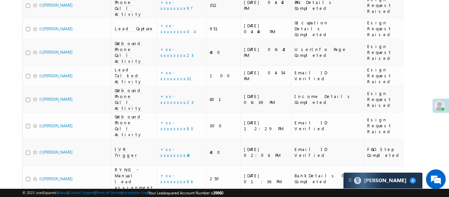
checkbox input "true"
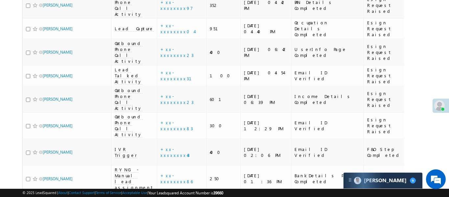
checkbox input "true"
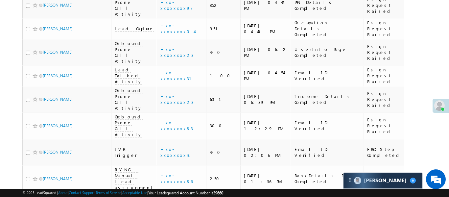
checkbox input "true"
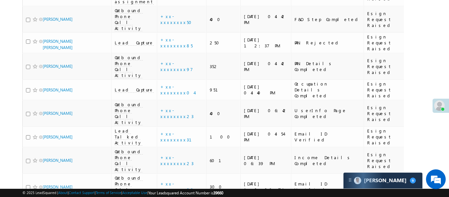
scroll to position [3332, 0]
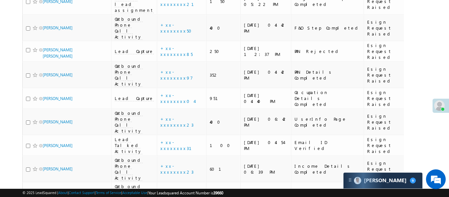
checkbox input "true"
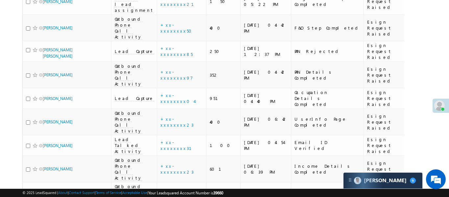
checkbox input "true"
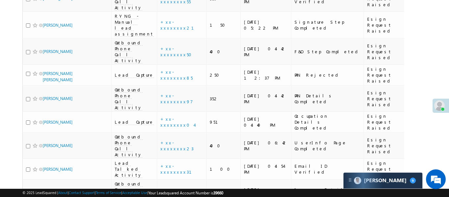
scroll to position [3292, 0]
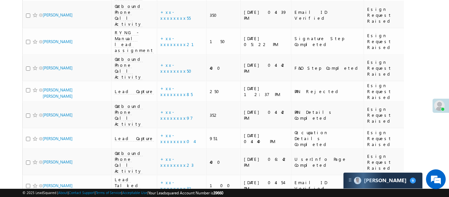
checkbox input "true"
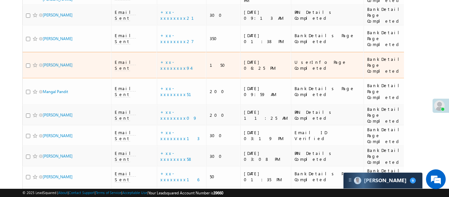
scroll to position [0, 0]
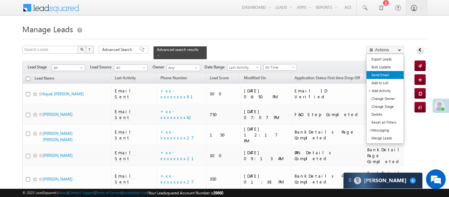
click at [386, 75] on link "Send Email" at bounding box center [384, 75] width 37 height 8
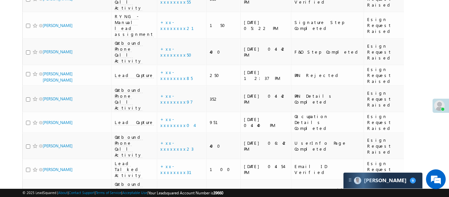
scroll to position [3283, 0]
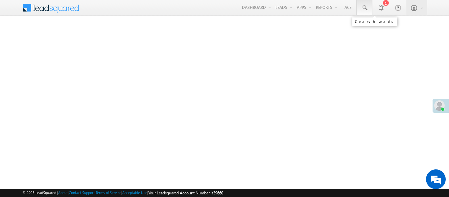
click at [364, 9] on span at bounding box center [364, 8] width 7 height 7
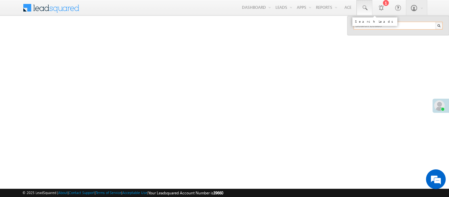
paste input "EQ28631224"
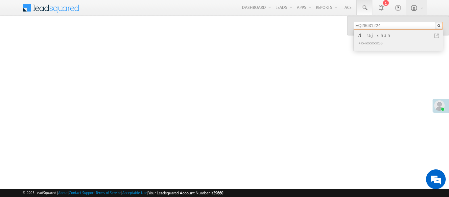
type input "EQ28631224"
click at [367, 35] on div "Alrajkhan" at bounding box center [401, 35] width 88 height 7
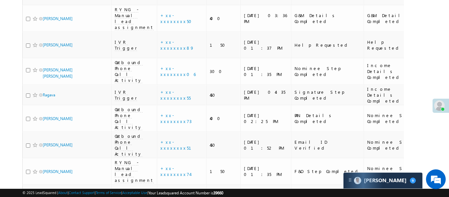
scroll to position [3792, 0]
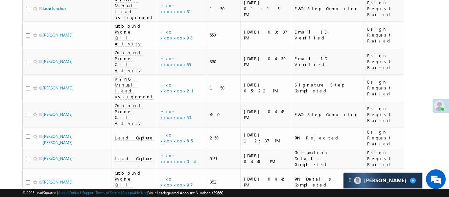
scroll to position [3219, 0]
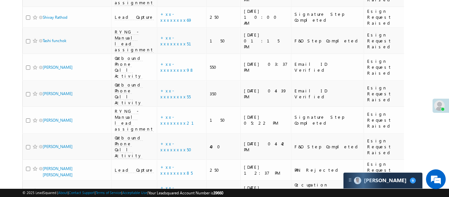
checkbox input "true"
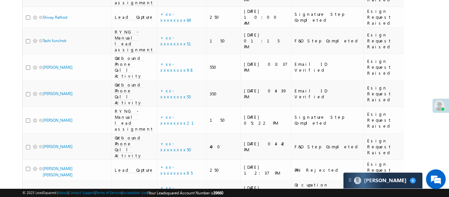
checkbox input "true"
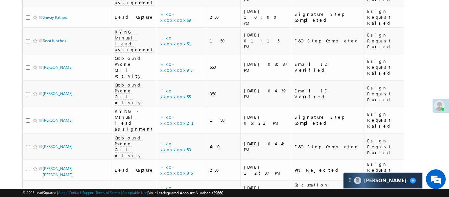
checkbox input "true"
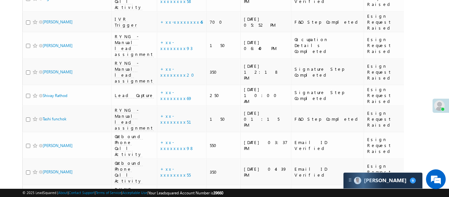
scroll to position [3136, 0]
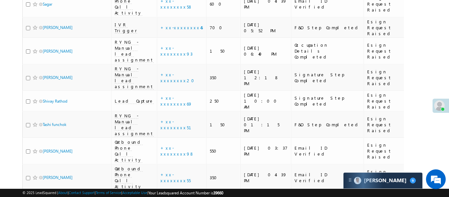
checkbox input "true"
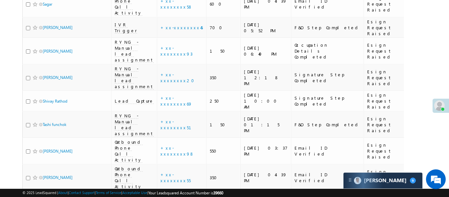
checkbox input "true"
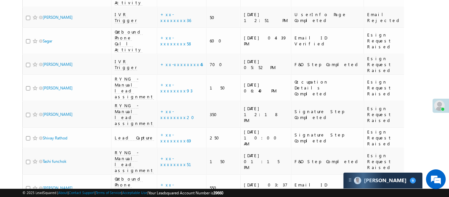
scroll to position [3051, 0]
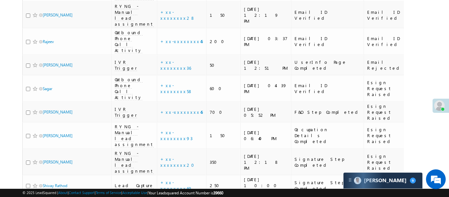
checkbox input "true"
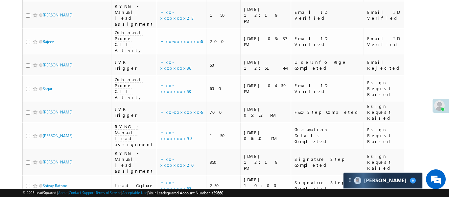
checkbox input "true"
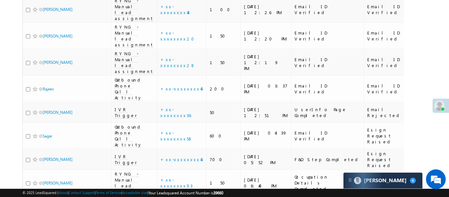
scroll to position [2984, 0]
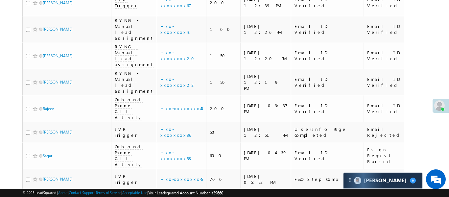
checkbox input "true"
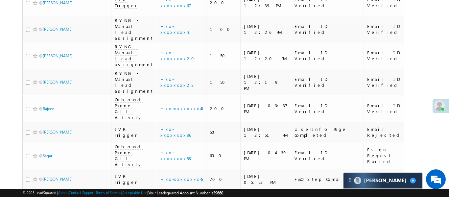
checkbox input "true"
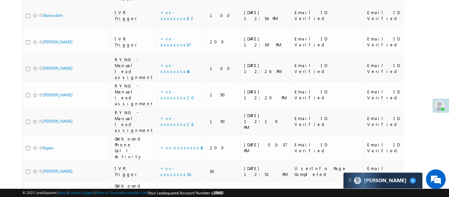
scroll to position [2944, 0]
checkbox input "true"
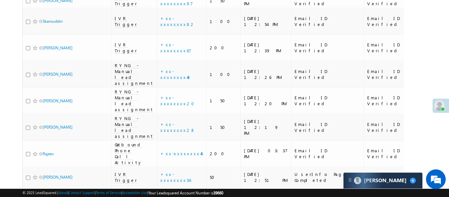
scroll to position [2904, 0]
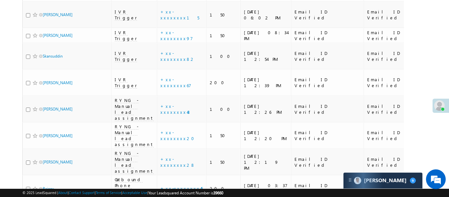
checkbox input "true"
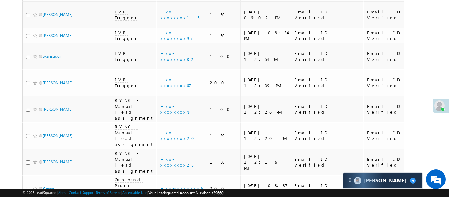
checkbox input "true"
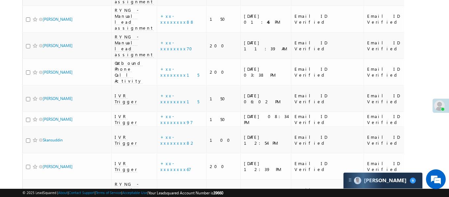
scroll to position [2820, 0]
checkbox input "true"
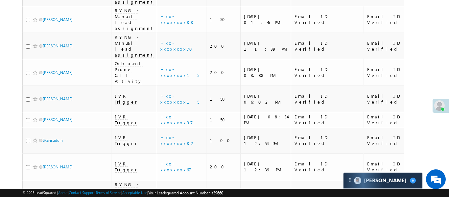
checkbox input "true"
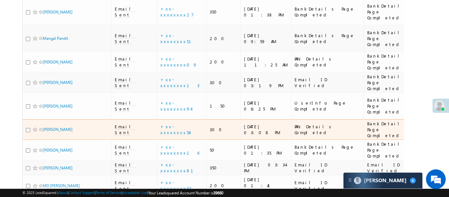
scroll to position [0, 0]
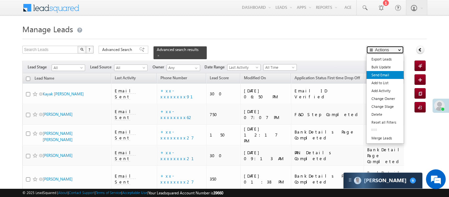
drag, startPoint x: 385, startPoint y: 51, endPoint x: 387, endPoint y: 75, distance: 23.7
click at [386, 53] on div "Actions Export Leads Bulk Update Send Email Add to List Add Activity Change Own…" at bounding box center [385, 50] width 38 height 8
click at [387, 75] on link "Send Email" at bounding box center [384, 75] width 37 height 8
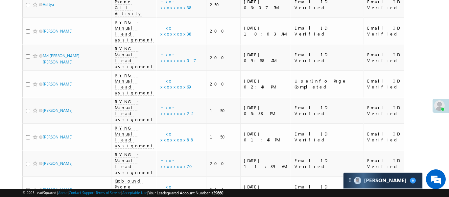
scroll to position [2702, 0]
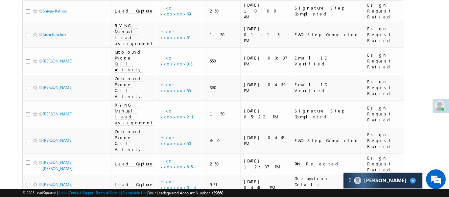
scroll to position [3220, 0]
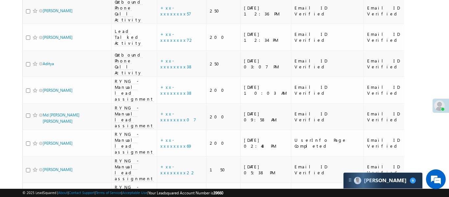
scroll to position [2643, 0]
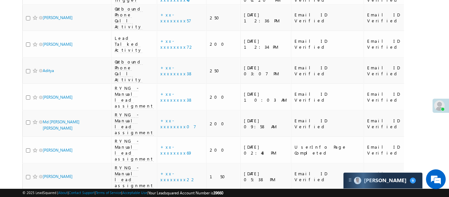
checkbox input "true"
checkbox input "false"
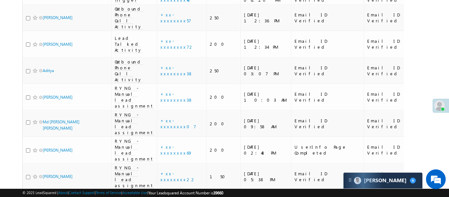
checkbox input "true"
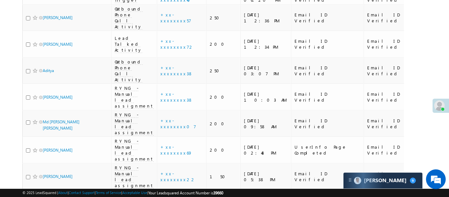
checkbox input "true"
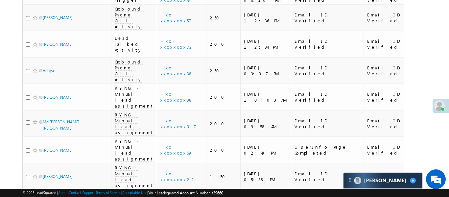
checkbox input "true"
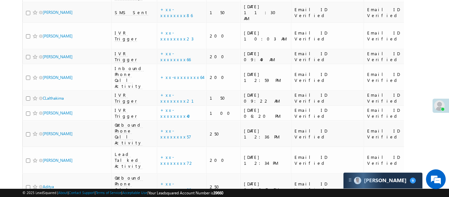
scroll to position [2521, 0]
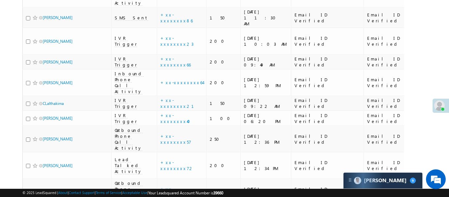
checkbox input "true"
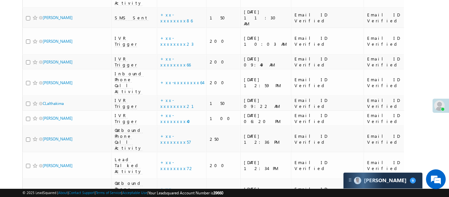
checkbox input "true"
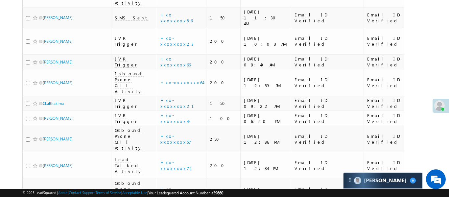
checkbox input "true"
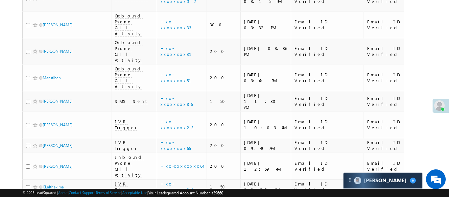
scroll to position [2365, 0]
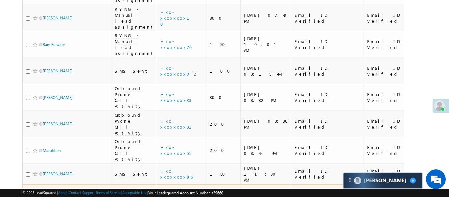
click at [28, 196] on input "checkbox" at bounding box center [28, 198] width 4 height 4
checkbox input "true"
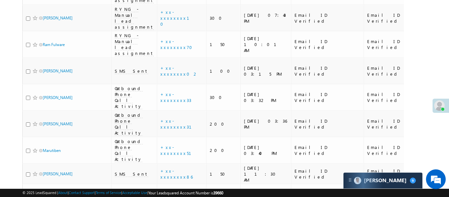
checkbox input "true"
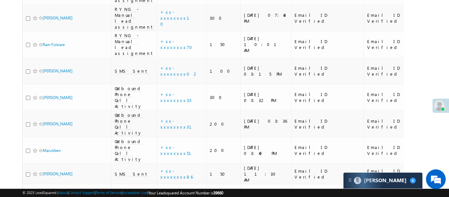
checkbox input "true"
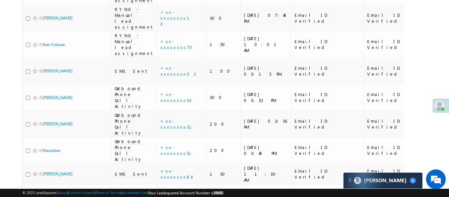
checkbox input "true"
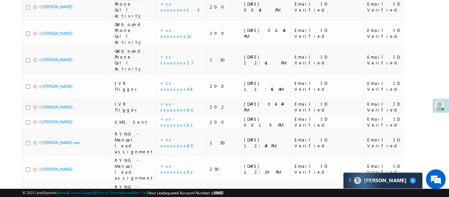
checkbox input "true"
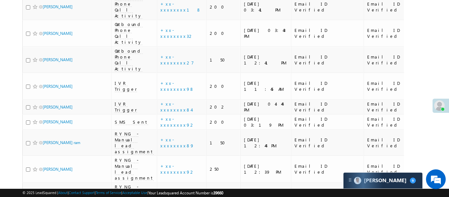
checkbox input "true"
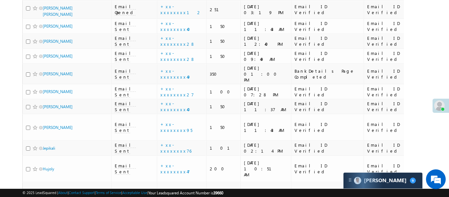
scroll to position [0, 0]
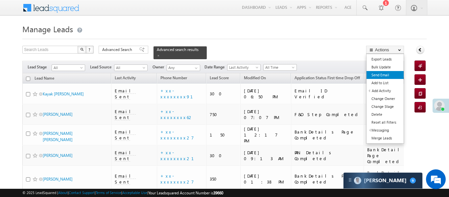
click at [383, 77] on link "Send Email" at bounding box center [384, 75] width 37 height 8
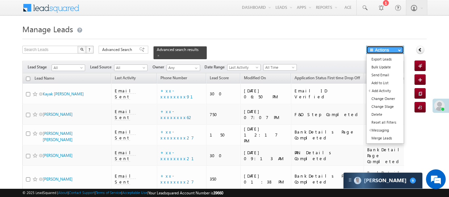
click at [387, 50] on button "Actions" at bounding box center [385, 50] width 38 height 8
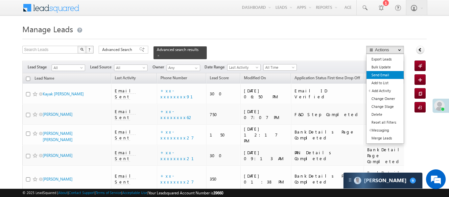
click at [384, 76] on link "Send Email" at bounding box center [384, 75] width 37 height 8
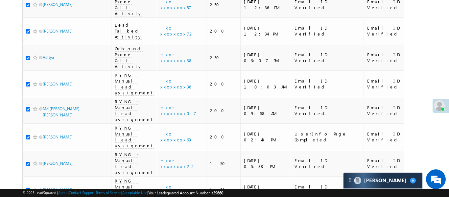
scroll to position [2704, 0]
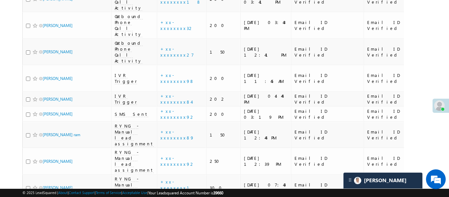
scroll to position [2183, 0]
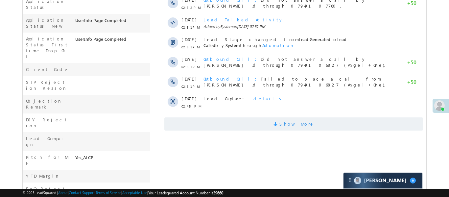
scroll to position [230, 0]
click at [255, 121] on span "Show More" at bounding box center [293, 123] width 259 height 13
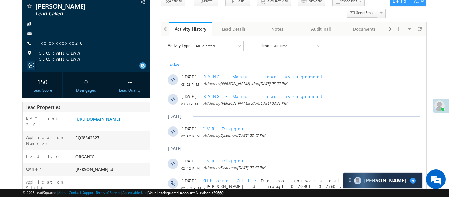
scroll to position [0, 0]
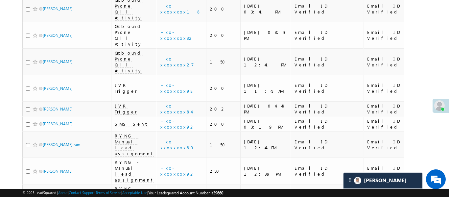
scroll to position [2191, 0]
checkbox input "true"
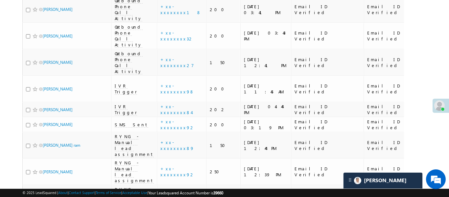
checkbox input "true"
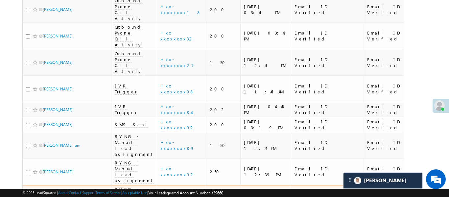
click at [29, 197] on input "checkbox" at bounding box center [28, 199] width 4 height 4
checkbox input "true"
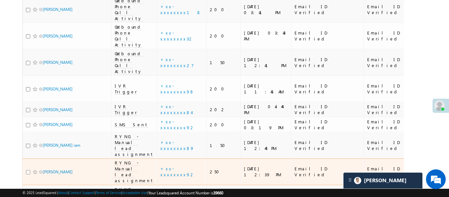
click at [28, 170] on input "checkbox" at bounding box center [28, 172] width 4 height 4
checkbox input "true"
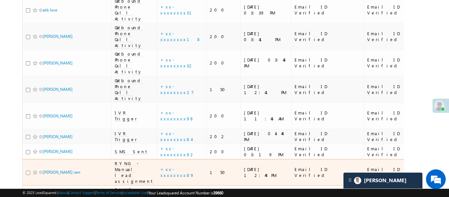
click at [26, 171] on input "checkbox" at bounding box center [28, 173] width 4 height 4
checkbox input "true"
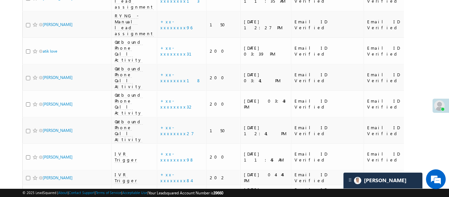
scroll to position [2123, 0]
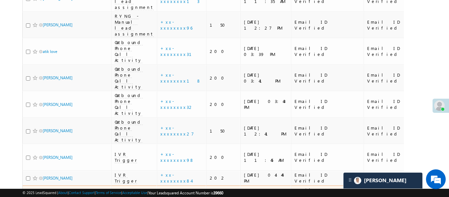
click at [28, 191] on input "checkbox" at bounding box center [28, 193] width 4 height 4
checkbox input "true"
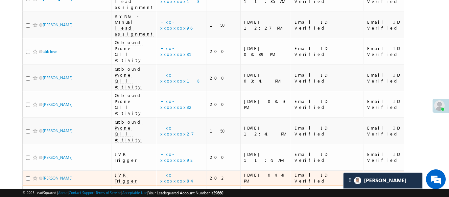
click at [28, 171] on td "Salman Ali" at bounding box center [66, 178] width 89 height 15
click at [28, 176] on input "checkbox" at bounding box center [28, 178] width 4 height 4
checkbox input "true"
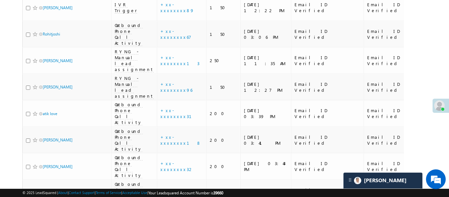
scroll to position [2059, 0]
checkbox input "true"
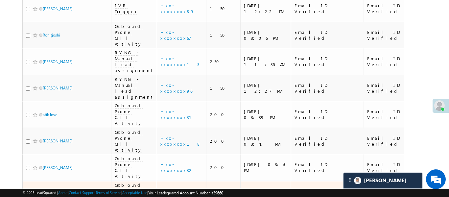
click at [28, 192] on input "checkbox" at bounding box center [28, 194] width 4 height 4
checkbox input "true"
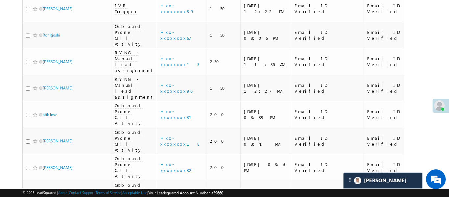
click at [29, 166] on input "checkbox" at bounding box center [28, 168] width 4 height 4
checkbox input "true"
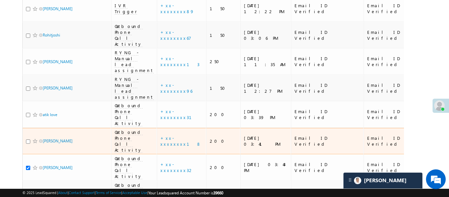
click at [29, 138] on div "Patel Pintu" at bounding box center [67, 142] width 82 height 9
click at [29, 138] on div at bounding box center [36, 141] width 20 height 7
click at [29, 139] on input "checkbox" at bounding box center [28, 141] width 4 height 4
checkbox input "true"
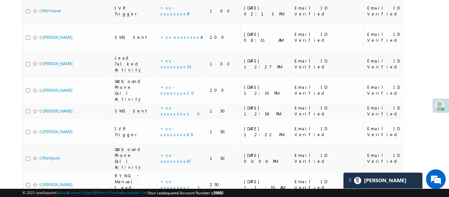
scroll to position [1936, 0]
checkbox input "true"
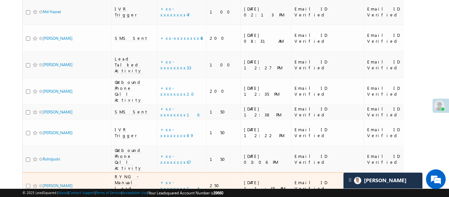
click at [28, 184] on input "checkbox" at bounding box center [28, 186] width 4 height 4
checkbox input "true"
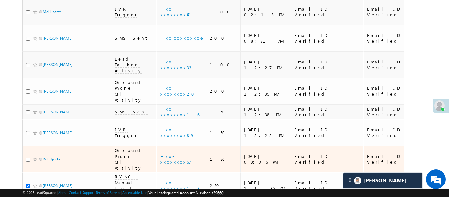
click at [26, 157] on input "checkbox" at bounding box center [28, 159] width 4 height 4
checkbox input "true"
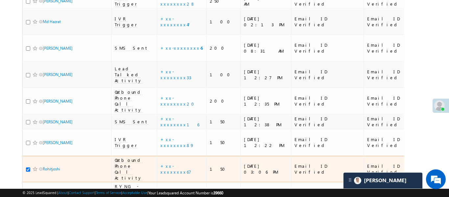
scroll to position [1900, 0]
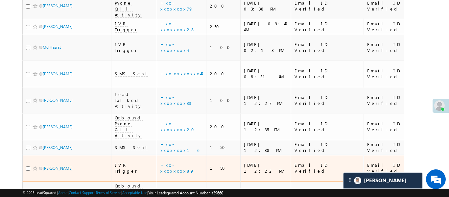
click at [28, 166] on input "checkbox" at bounding box center [28, 168] width 4 height 4
checkbox input "true"
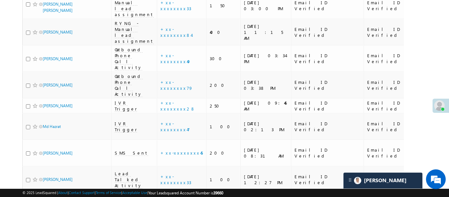
scroll to position [1817, 0]
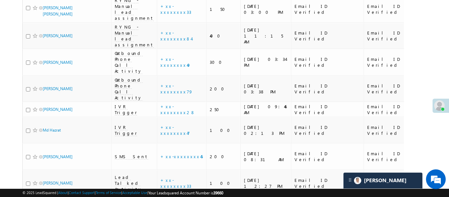
checkbox input "true"
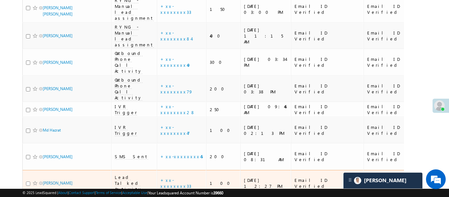
click at [29, 181] on input "checkbox" at bounding box center [28, 183] width 4 height 4
checkbox input "true"
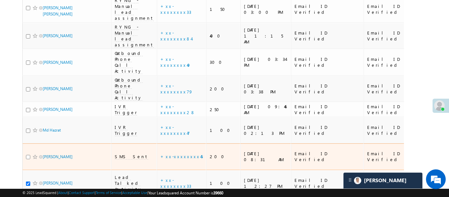
click at [30, 155] on input "checkbox" at bounding box center [28, 157] width 4 height 4
checkbox input "true"
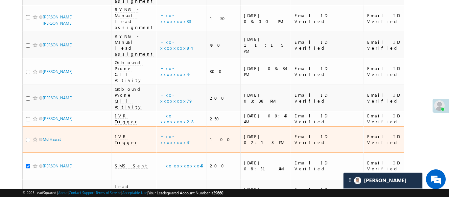
scroll to position [1739, 0]
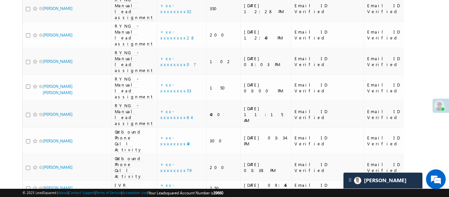
checkbox input "true"
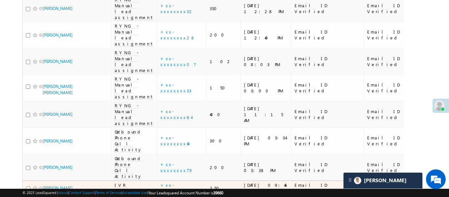
click at [29, 186] on input "checkbox" at bounding box center [28, 188] width 4 height 4
checkbox input "true"
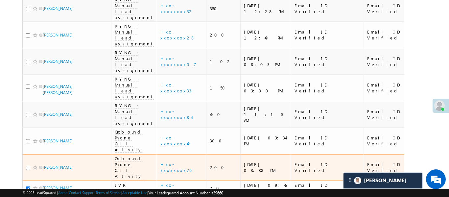
click at [30, 166] on input "checkbox" at bounding box center [28, 168] width 4 height 4
checkbox input "true"
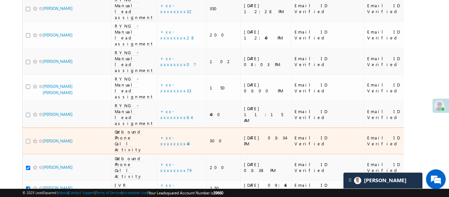
click at [28, 139] on input "checkbox" at bounding box center [28, 141] width 4 height 4
checkbox input "true"
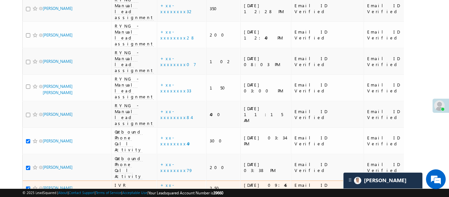
scroll to position [1682, 0]
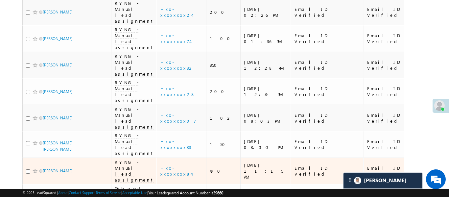
click at [25, 158] on td "Stacy" at bounding box center [66, 171] width 89 height 27
click at [28, 169] on input "checkbox" at bounding box center [28, 171] width 4 height 4
checkbox input "true"
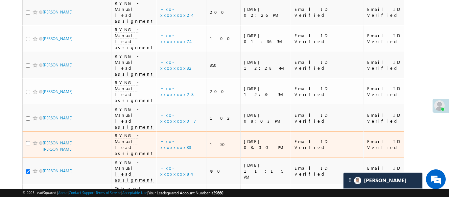
click at [30, 140] on div at bounding box center [36, 143] width 20 height 7
click at [28, 141] on input "checkbox" at bounding box center [28, 143] width 4 height 4
checkbox input "true"
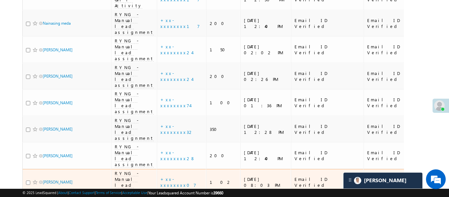
scroll to position [1617, 0]
click at [29, 181] on input "checkbox" at bounding box center [28, 183] width 4 height 4
checkbox input "true"
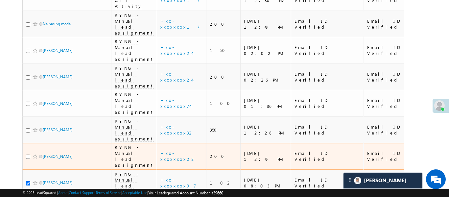
click at [29, 154] on input "checkbox" at bounding box center [28, 156] width 4 height 4
checkbox input "true"
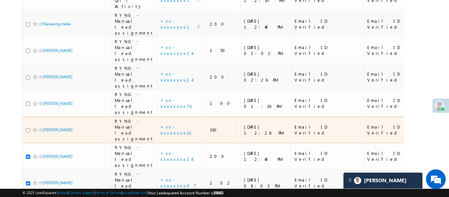
click at [28, 127] on div at bounding box center [36, 130] width 20 height 7
click at [28, 128] on input "checkbox" at bounding box center [28, 130] width 4 height 4
checkbox input "true"
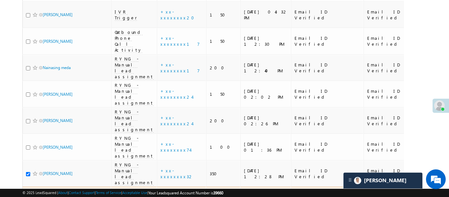
scroll to position [1496, 0]
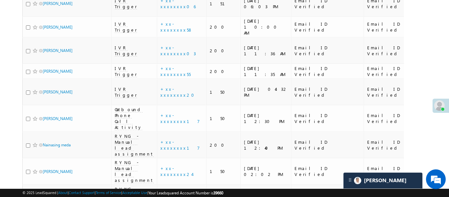
checkbox input "true"
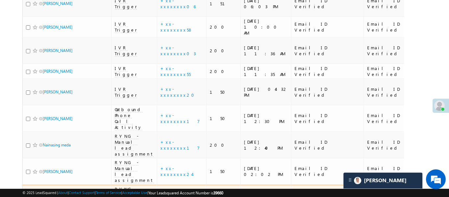
click at [27, 196] on input "checkbox" at bounding box center [28, 198] width 4 height 4
checkbox input "true"
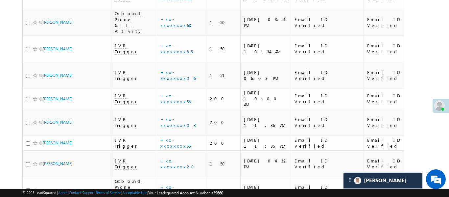
scroll to position [1415, 0]
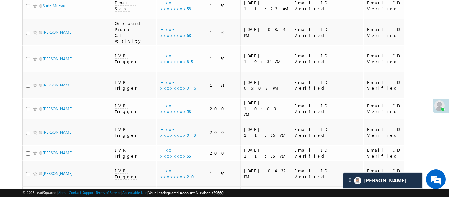
checkbox input "true"
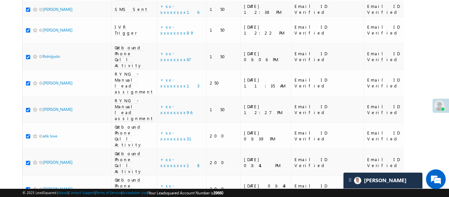
scroll to position [2049, 0]
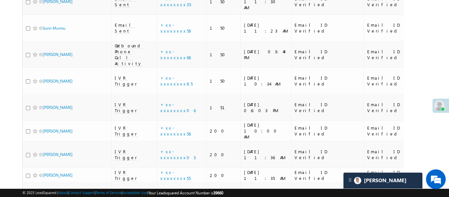
scroll to position [1421, 0]
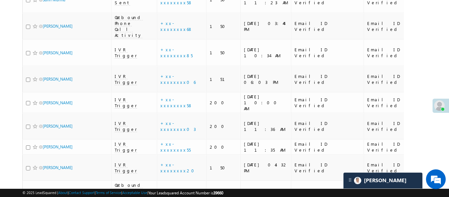
checkbox input "false"
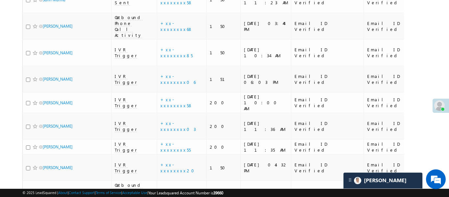
checkbox input "false"
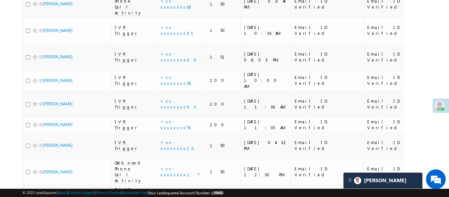
scroll to position [1453, 0]
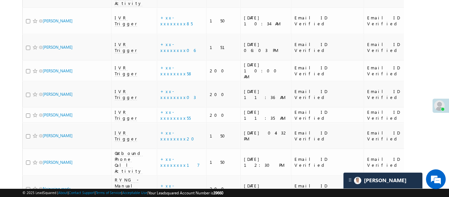
checkbox input "false"
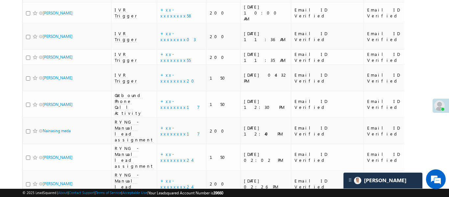
scroll to position [1518, 0]
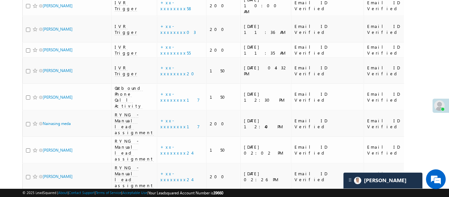
checkbox input "false"
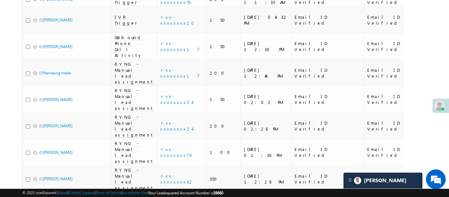
scroll to position [1574, 0]
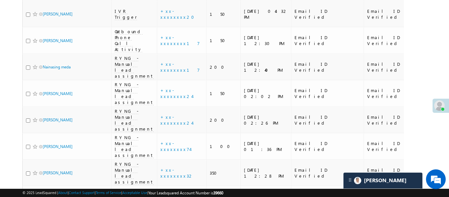
checkbox input "false"
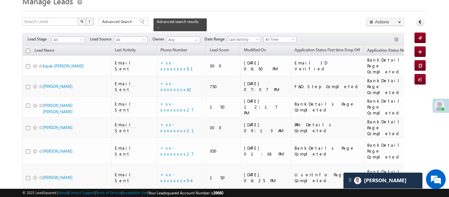
scroll to position [0, 0]
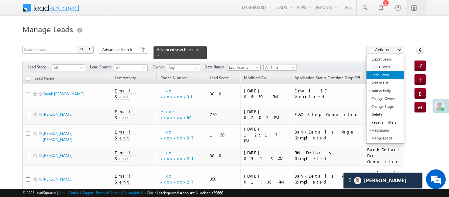
click at [388, 77] on link "Send Email" at bounding box center [384, 75] width 37 height 8
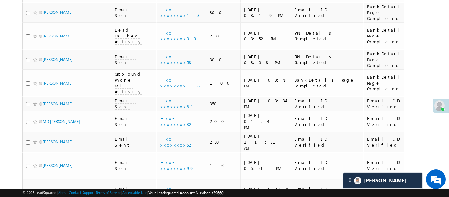
scroll to position [374, 0]
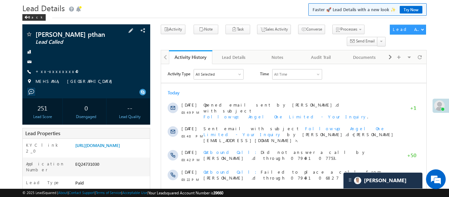
scroll to position [27, 0]
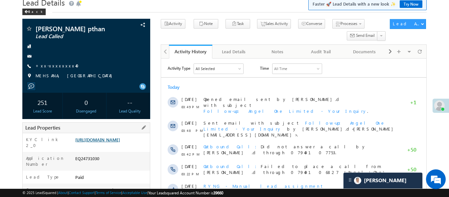
click at [120, 142] on link "[URL][DOMAIN_NAME]" at bounding box center [97, 140] width 45 height 6
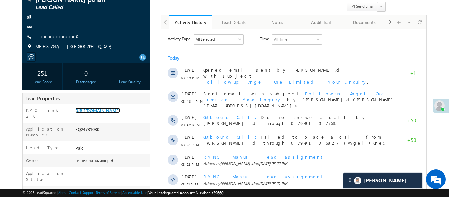
scroll to position [0, 0]
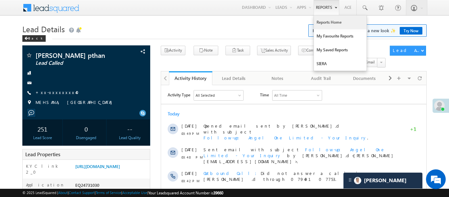
click at [336, 20] on link "Reports Home" at bounding box center [340, 22] width 53 height 14
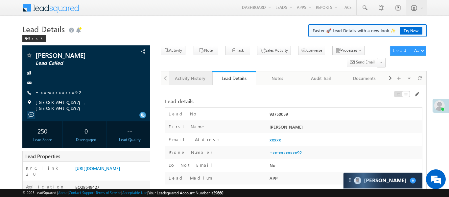
click at [188, 78] on div "Activity History" at bounding box center [190, 78] width 32 height 8
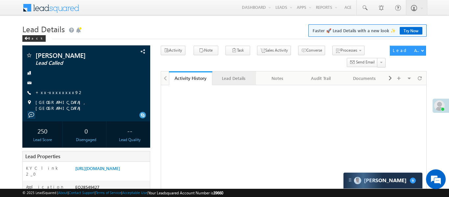
click at [232, 82] on div "Lead Details" at bounding box center [234, 78] width 32 height 8
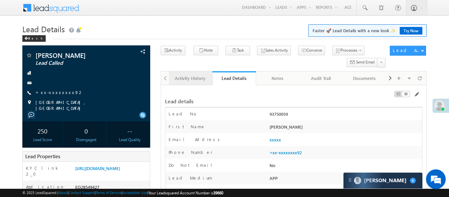
click at [193, 78] on div "Activity History" at bounding box center [190, 78] width 32 height 8
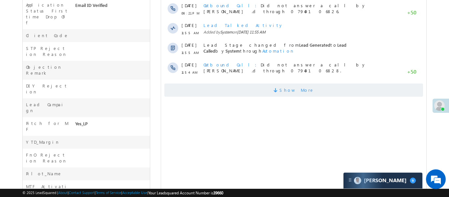
click at [277, 88] on span "Show More" at bounding box center [293, 89] width 259 height 13
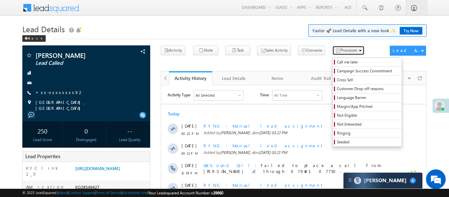
click at [340, 53] on button "Processes" at bounding box center [348, 51] width 32 height 10
click at [338, 60] on span "Call me later" at bounding box center [368, 62] width 62 height 6
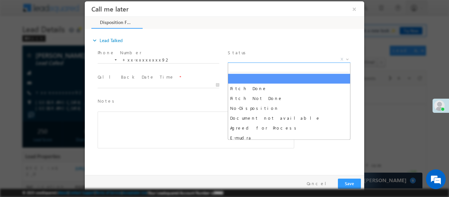
click at [304, 60] on span "X" at bounding box center [289, 59] width 123 height 7
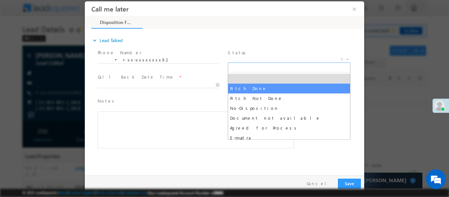
drag, startPoint x: 254, startPoint y: 89, endPoint x: 239, endPoint y: 88, distance: 15.2
select select "Pitch Done"
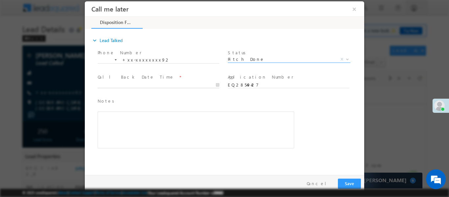
type input "[DATE] 3:56 PM"
click at [199, 83] on input "[DATE] 3:56 PM" at bounding box center [159, 85] width 122 height 7
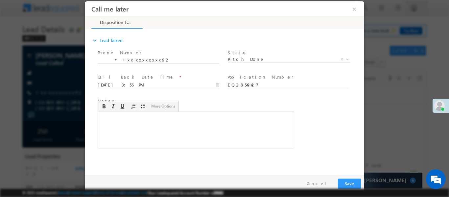
click at [211, 124] on div "Rich Text Editor, 40788eee-0fb2-11ec-a811-0adc8a9d82c2__tab1__section1__Notes__…" at bounding box center [196, 129] width 197 height 37
click at [361, 181] on button "Save" at bounding box center [349, 183] width 23 height 10
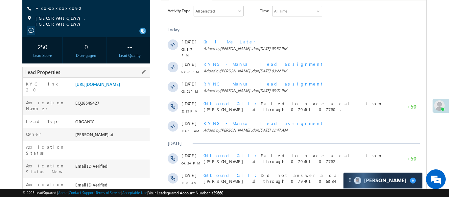
scroll to position [166, 0]
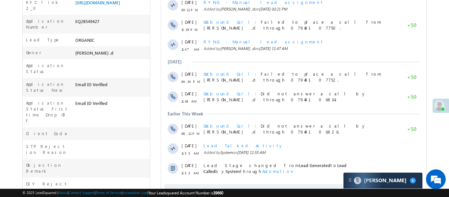
click at [87, 25] on div "Application Number EQ28549427" at bounding box center [86, 24] width 127 height 19
click at [88, 27] on div "EQ28549427" at bounding box center [112, 22] width 76 height 9
copy div "EQ28549427"
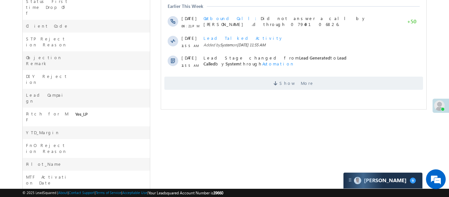
scroll to position [293, 0]
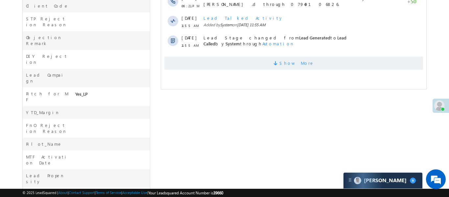
click at [283, 57] on span "Show More" at bounding box center [293, 63] width 259 height 13
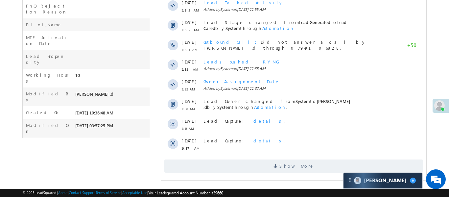
scroll to position [0, 0]
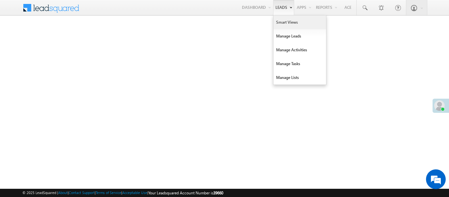
click at [283, 23] on link "Smart Views" at bounding box center [299, 22] width 53 height 14
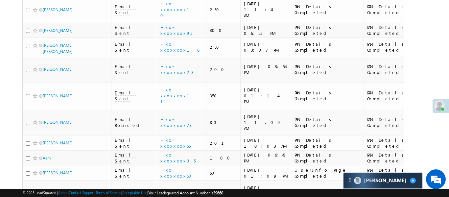
scroll to position [3944, 0]
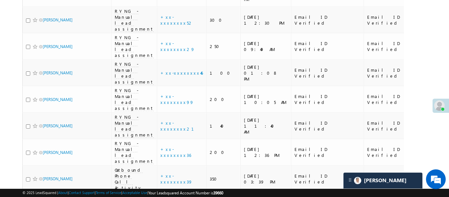
scroll to position [1051, 0]
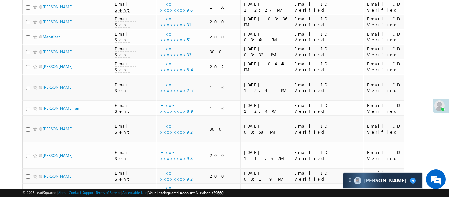
scroll to position [2121, 0]
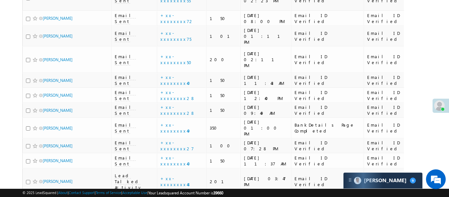
scroll to position [746, 0]
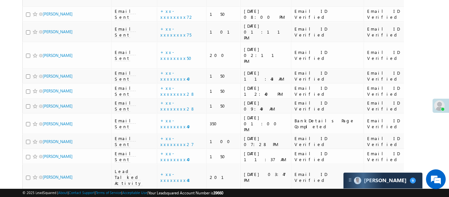
click at [28, 196] on input "checkbox" at bounding box center [28, 198] width 4 height 4
checkbox input "true"
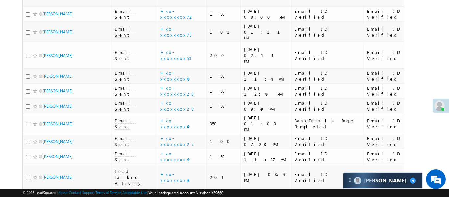
checkbox input "true"
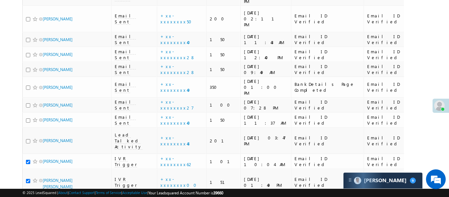
scroll to position [789, 0]
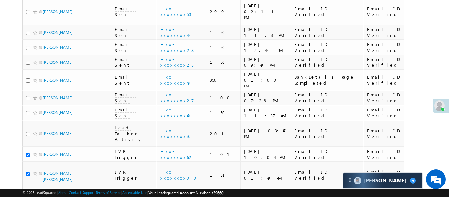
checkbox input "true"
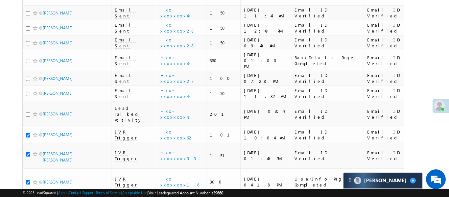
scroll to position [866, 0]
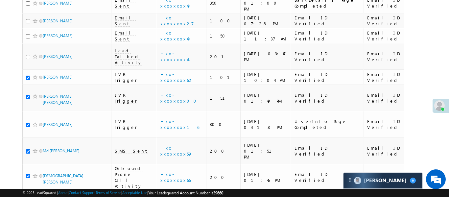
checkbox input "true"
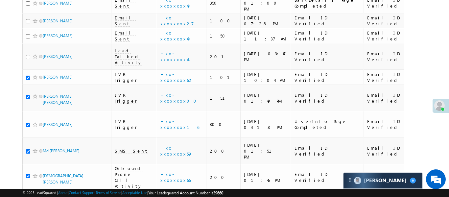
checkbox input "true"
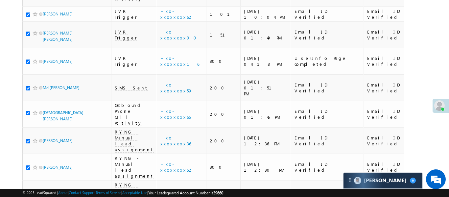
scroll to position [970, 0]
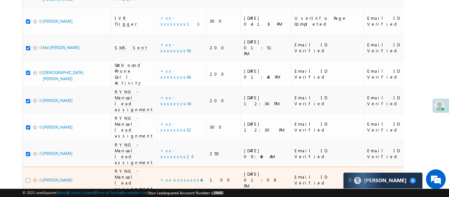
click at [29, 178] on input "checkbox" at bounding box center [28, 180] width 4 height 4
checkbox input "true"
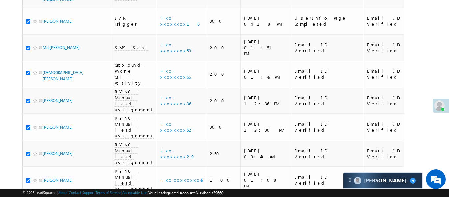
checkbox input "true"
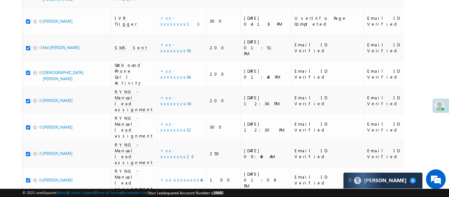
checkbox input "true"
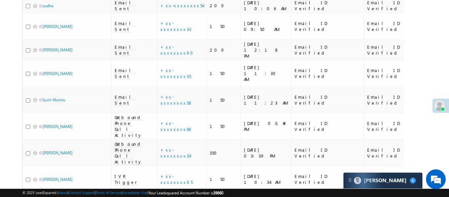
scroll to position [1294, 0]
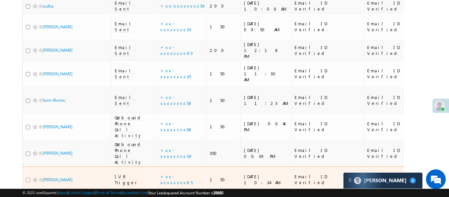
click at [27, 178] on input "checkbox" at bounding box center [28, 180] width 4 height 4
checkbox input "true"
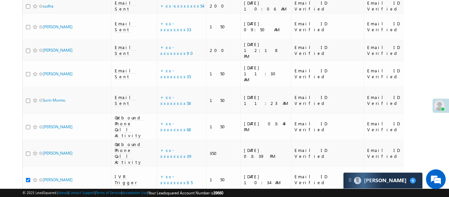
checkbox input "true"
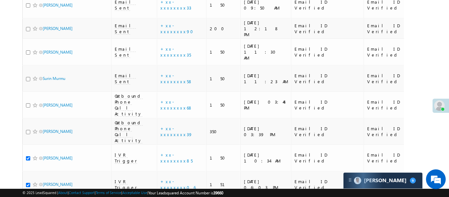
checkbox input "true"
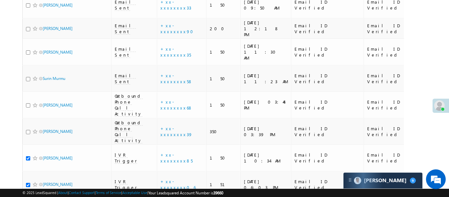
checkbox input "true"
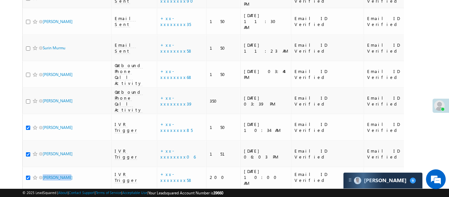
scroll to position [1434, 0]
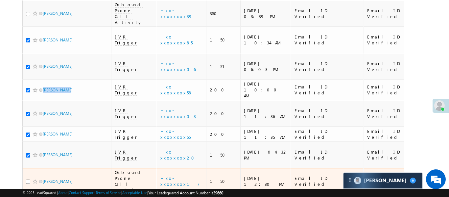
click at [26, 179] on input "checkbox" at bounding box center [28, 181] width 4 height 4
checkbox input "true"
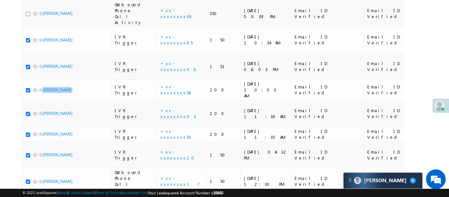
checkbox input "true"
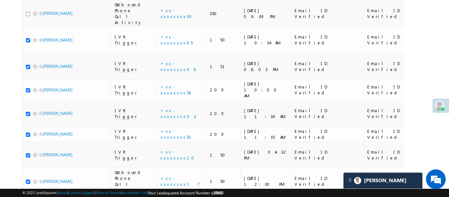
checkbox input "true"
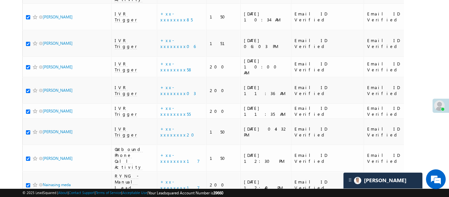
scroll to position [1498, 0]
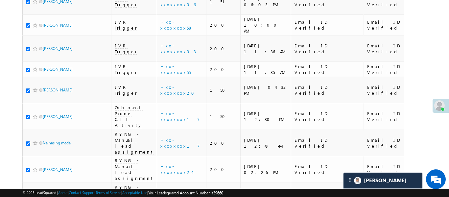
checkbox input "true"
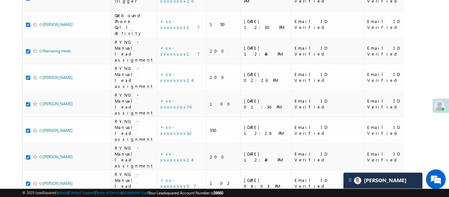
scroll to position [1593, 0]
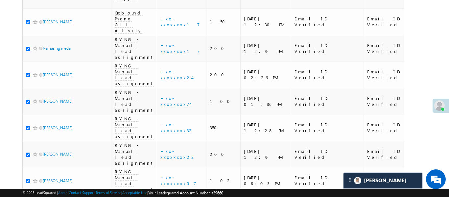
checkbox input "true"
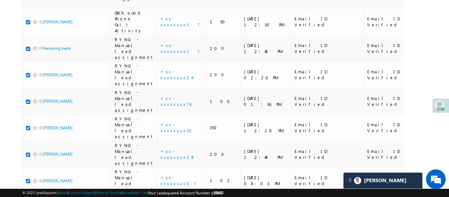
checkbox input "true"
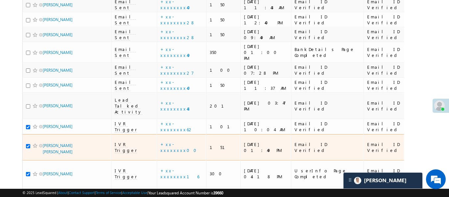
scroll to position [817, 0]
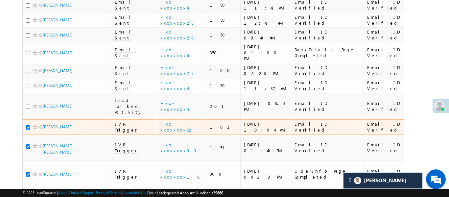
click at [30, 124] on div at bounding box center [36, 127] width 20 height 7
click at [29, 125] on input "checkbox" at bounding box center [28, 127] width 4 height 4
checkbox input "false"
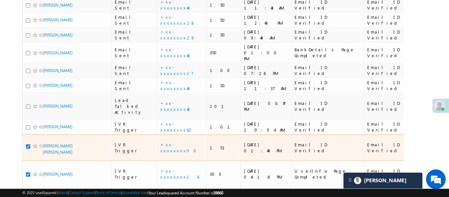
drag, startPoint x: 26, startPoint y: 66, endPoint x: 28, endPoint y: 70, distance: 4.6
click at [26, 134] on td "Sumit kumar Maurya" at bounding box center [66, 147] width 89 height 27
click at [28, 144] on input "checkbox" at bounding box center [28, 146] width 4 height 4
checkbox input "false"
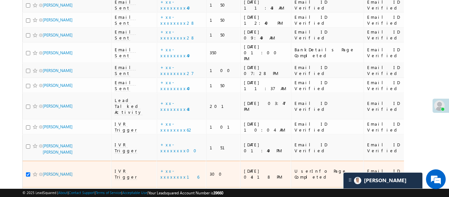
click at [27, 172] on input "checkbox" at bounding box center [28, 174] width 4 height 4
checkbox input "false"
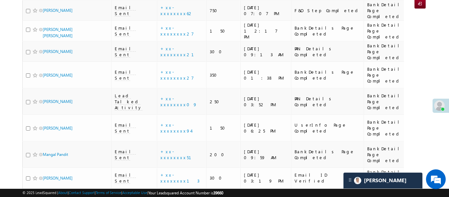
scroll to position [0, 0]
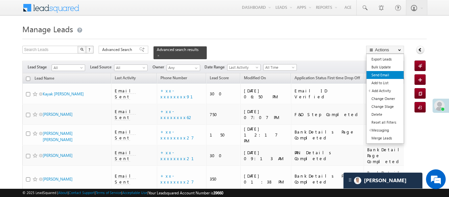
click at [386, 77] on link "Send Email" at bounding box center [384, 75] width 37 height 8
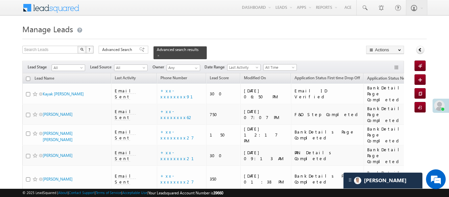
scroll to position [524, 0]
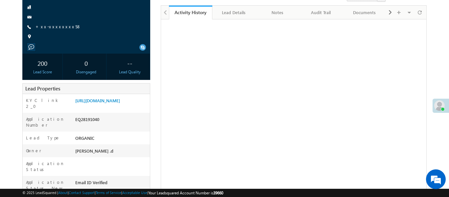
scroll to position [66, 0]
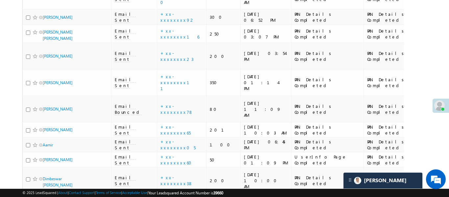
scroll to position [3694, 0]
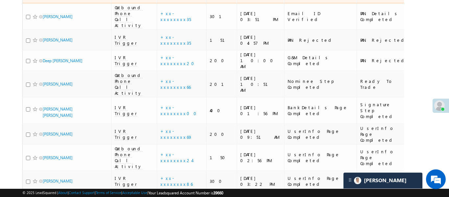
scroll to position [195, 0]
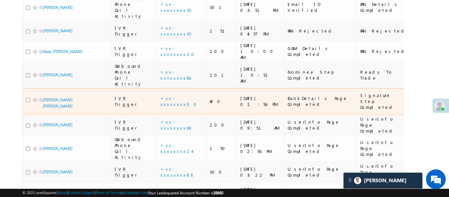
click at [27, 98] on input "checkbox" at bounding box center [28, 100] width 4 height 4
checkbox input "true"
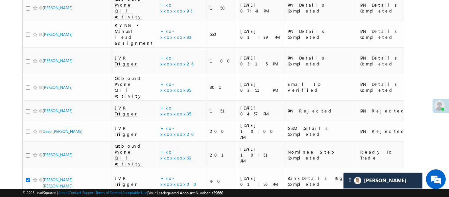
scroll to position [104, 0]
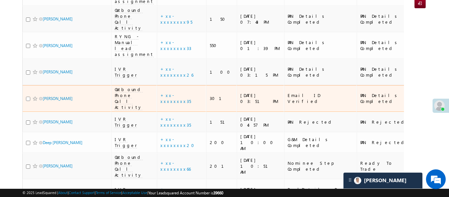
click at [27, 97] on input "checkbox" at bounding box center [28, 99] width 4 height 4
checkbox input "true"
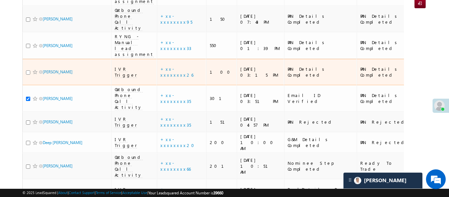
click at [28, 70] on input "checkbox" at bounding box center [28, 72] width 4 height 4
checkbox input "true"
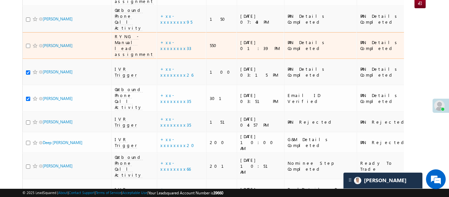
click at [28, 42] on div at bounding box center [36, 45] width 20 height 7
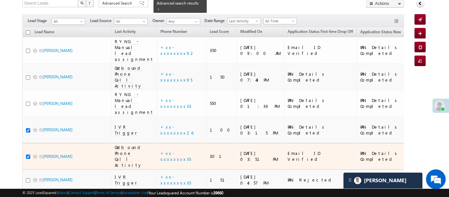
scroll to position [39, 0]
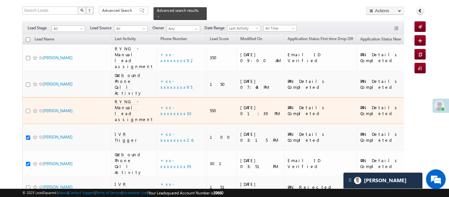
click at [28, 109] on input "checkbox" at bounding box center [28, 111] width 4 height 4
checkbox input "true"
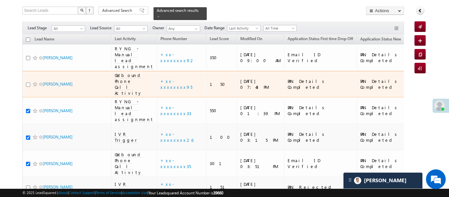
click at [27, 82] on input "checkbox" at bounding box center [28, 84] width 4 height 4
checkbox input "true"
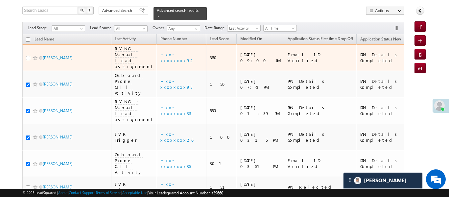
click at [29, 56] on input "checkbox" at bounding box center [28, 58] width 4 height 4
checkbox input "true"
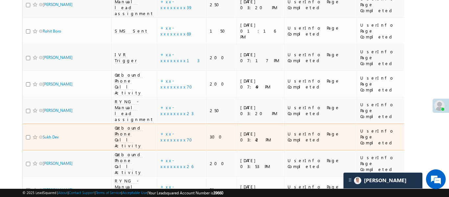
scroll to position [1193, 0]
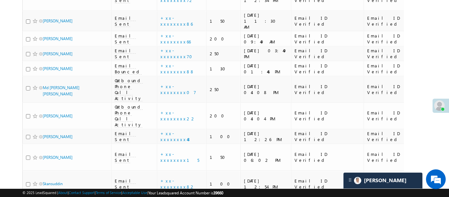
scroll to position [2398, 0]
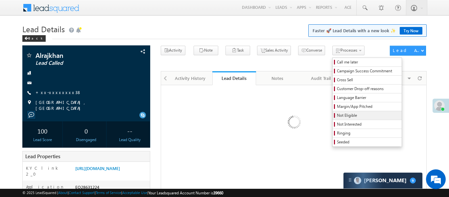
click at [342, 115] on span "Not Eligible" at bounding box center [368, 115] width 62 height 6
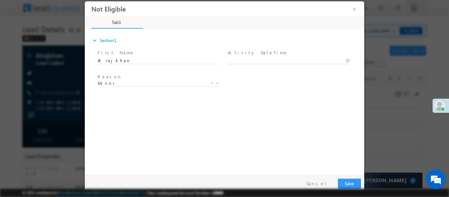
type input "10/09/25 4:10 PM"
click at [256, 58] on input "10/09/25 4:10 PM" at bounding box center [289, 60] width 122 height 7
click at [351, 182] on button "Save" at bounding box center [349, 183] width 23 height 10
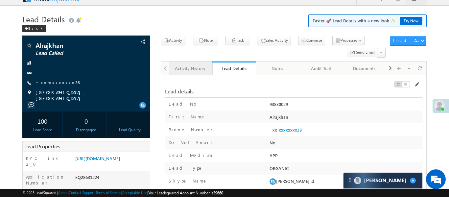
click at [195, 68] on div "Activity History" at bounding box center [190, 68] width 32 height 8
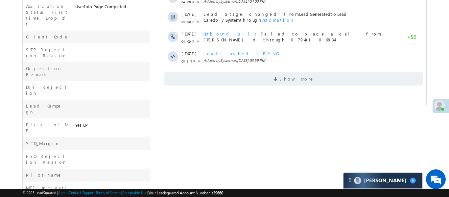
scroll to position [293, 0]
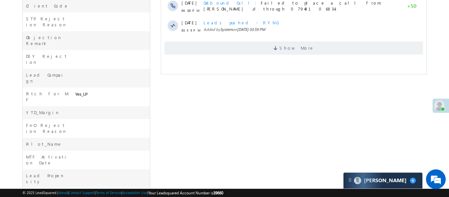
click at [263, 47] on span "Show More" at bounding box center [293, 47] width 259 height 13
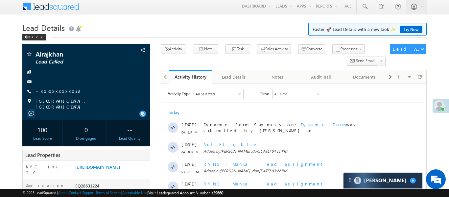
scroll to position [0, 0]
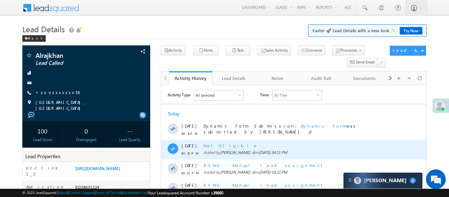
click at [223, 143] on span "Not Eligible" at bounding box center [230, 146] width 54 height 6
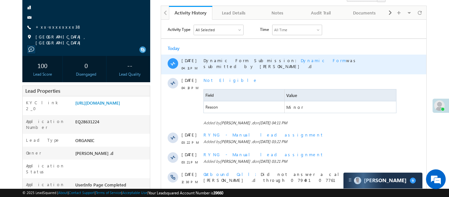
scroll to position [69, 0]
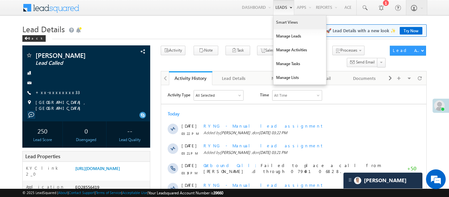
click at [285, 25] on link "Smart Views" at bounding box center [299, 22] width 53 height 14
